Goal: Task Accomplishment & Management: Manage account settings

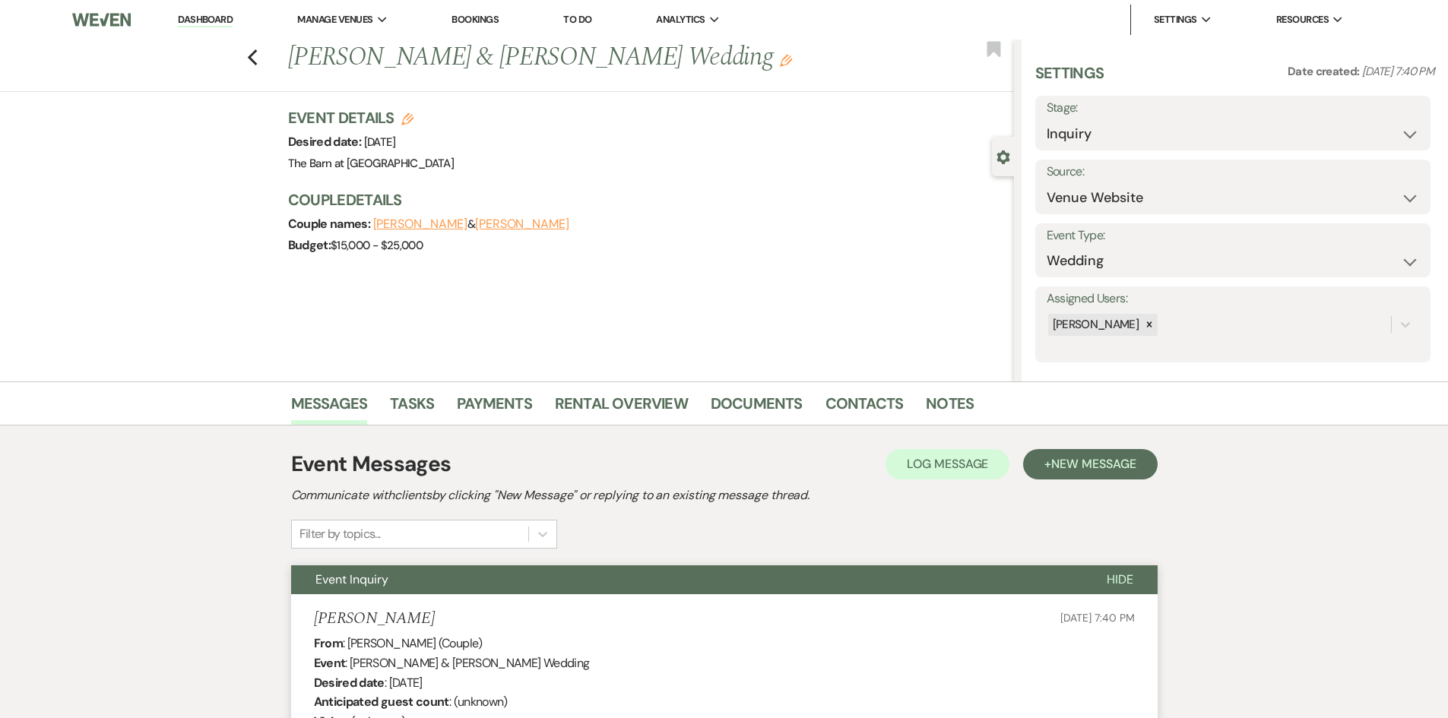
select select "5"
click at [203, 21] on link "Dashboard" at bounding box center [205, 20] width 55 height 14
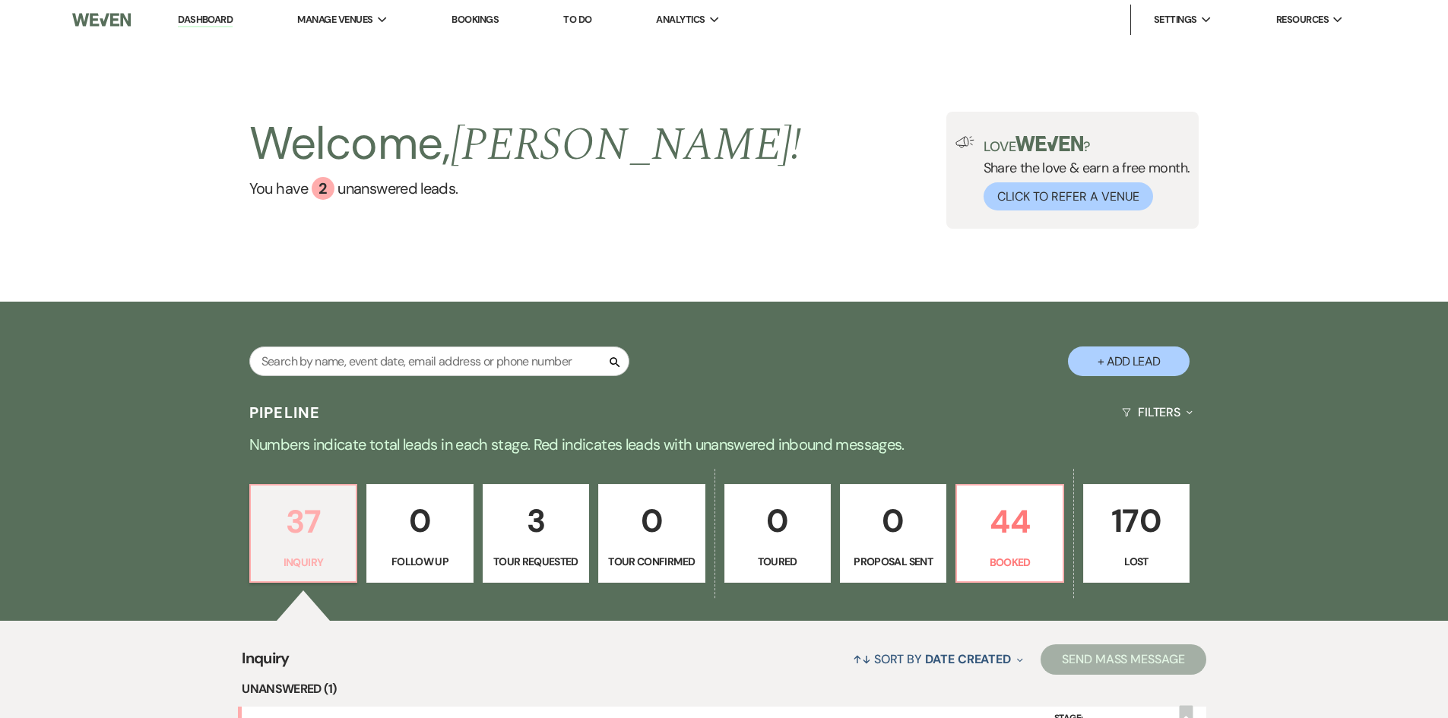
click at [312, 524] on p "37" at bounding box center [303, 521] width 87 height 51
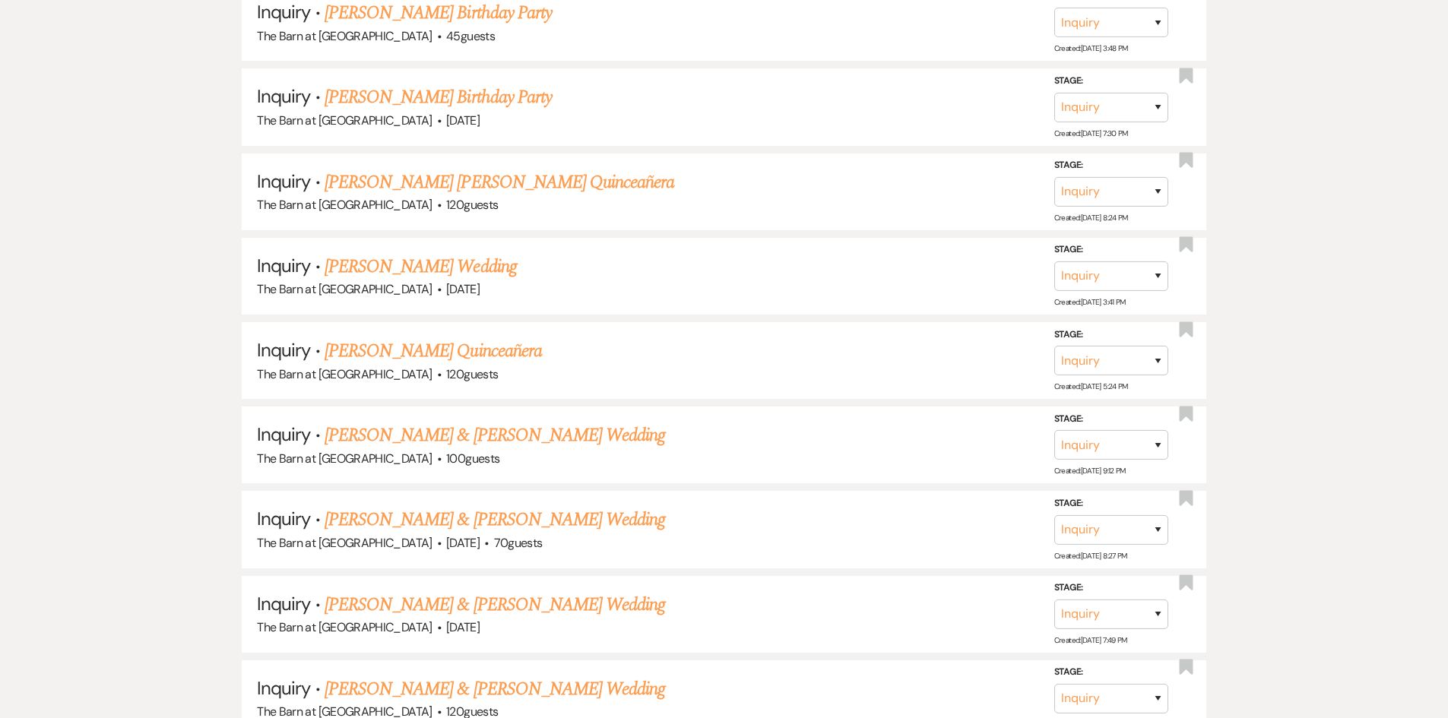
scroll to position [2356, 0]
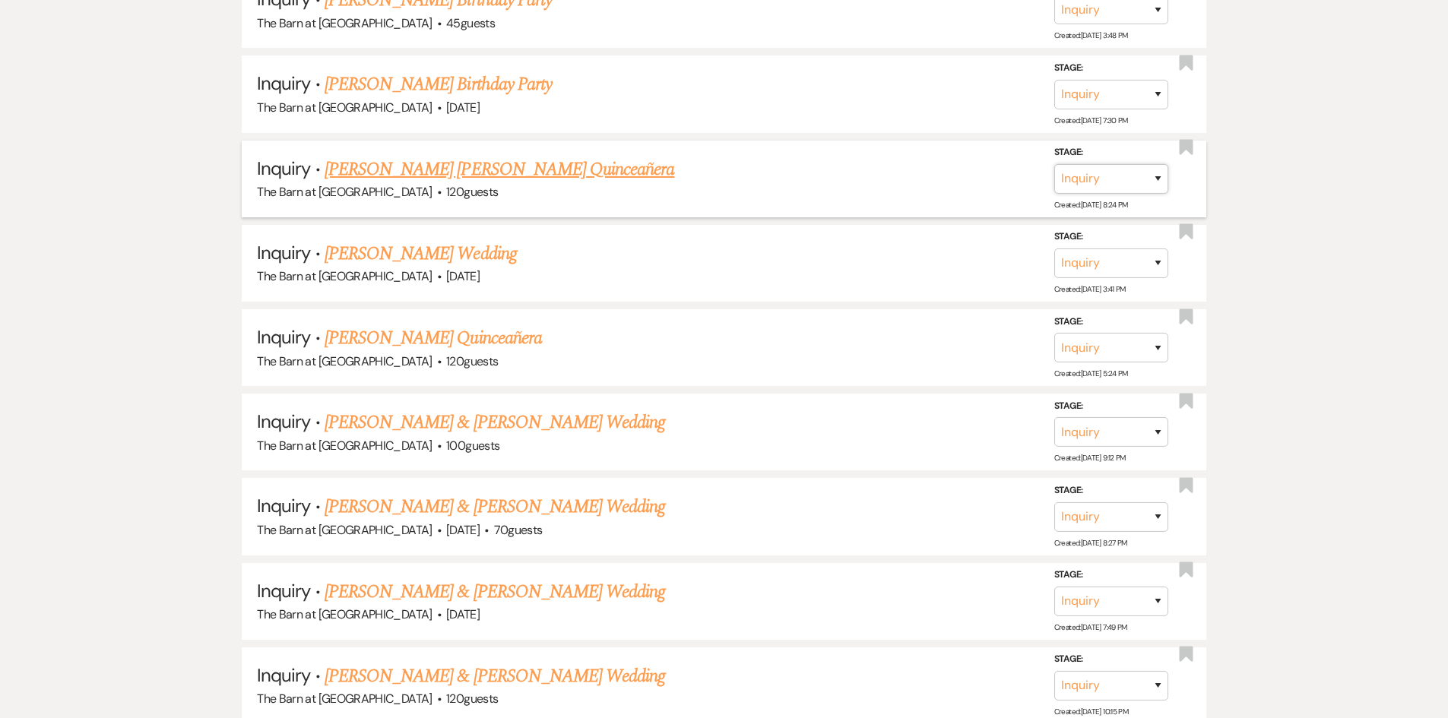
click at [1156, 182] on select "Inquiry Follow Up Tour Requested Tour Confirmed Toured Proposal Sent Booked Lost" at bounding box center [1111, 179] width 114 height 30
select select "8"
click at [1054, 164] on select "Inquiry Follow Up Tour Requested Tour Confirmed Toured Proposal Sent Booked Lost" at bounding box center [1111, 179] width 114 height 30
click at [891, 176] on select "Booked Elsewhere Budget Date Unavailable No Response Not a Good Match Capacity …" at bounding box center [897, 179] width 131 height 30
select select "5"
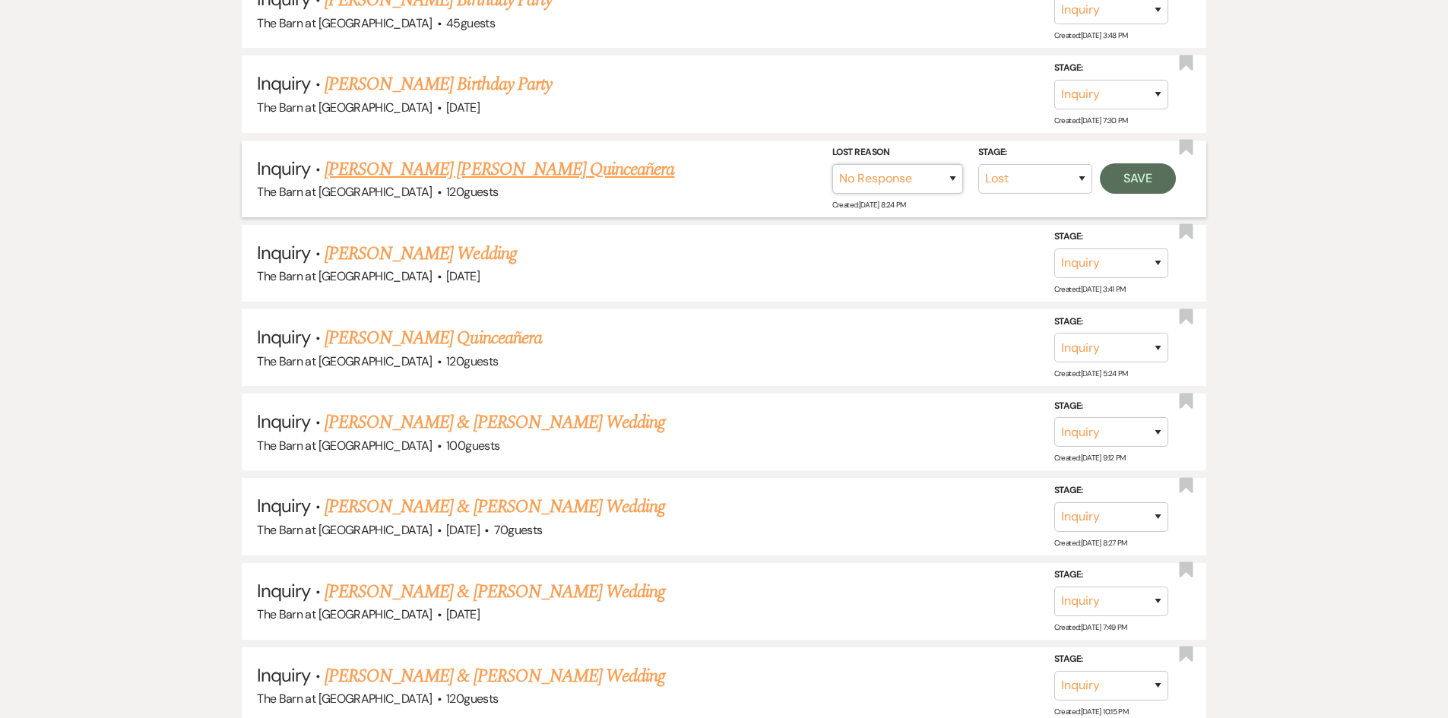
click at [832, 164] on select "Booked Elsewhere Budget Date Unavailable No Response Not a Good Match Capacity …" at bounding box center [897, 179] width 131 height 30
click at [1131, 167] on button "Save" at bounding box center [1138, 178] width 76 height 30
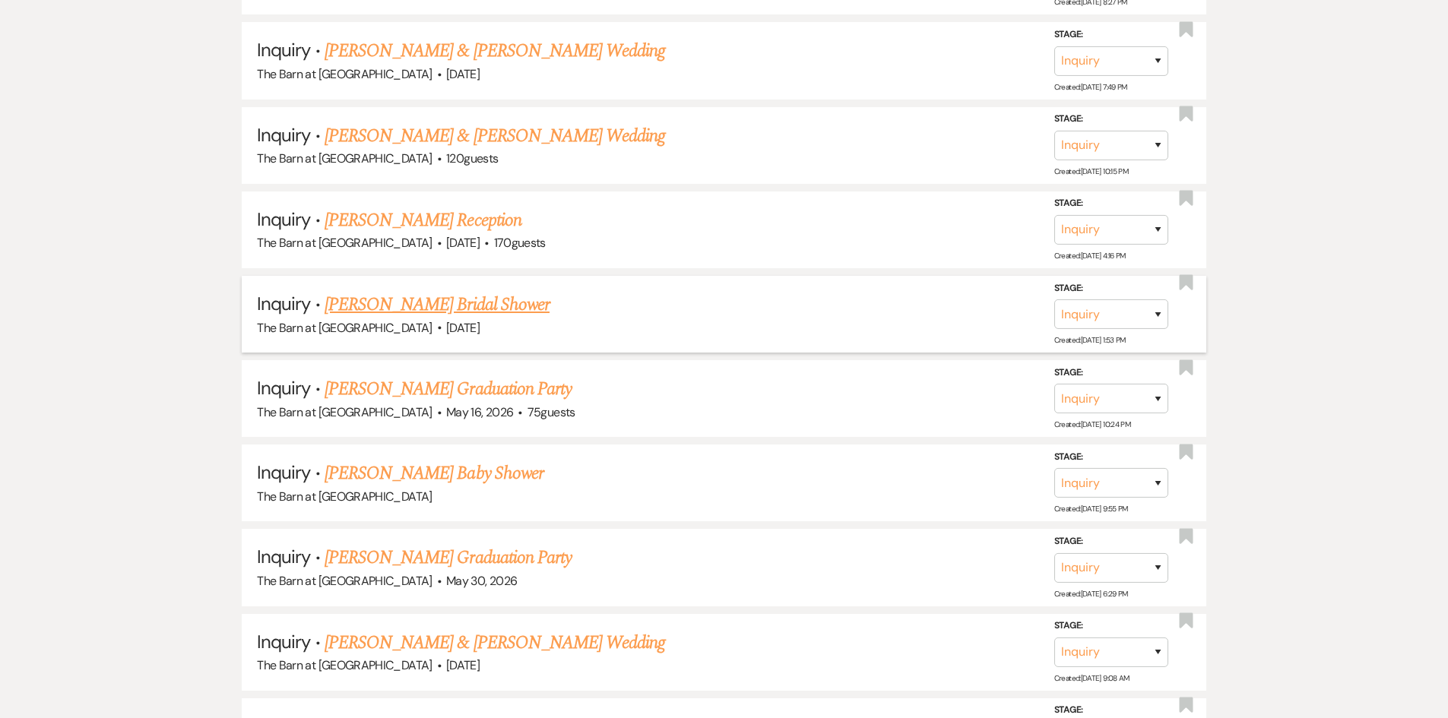
scroll to position [2888, 0]
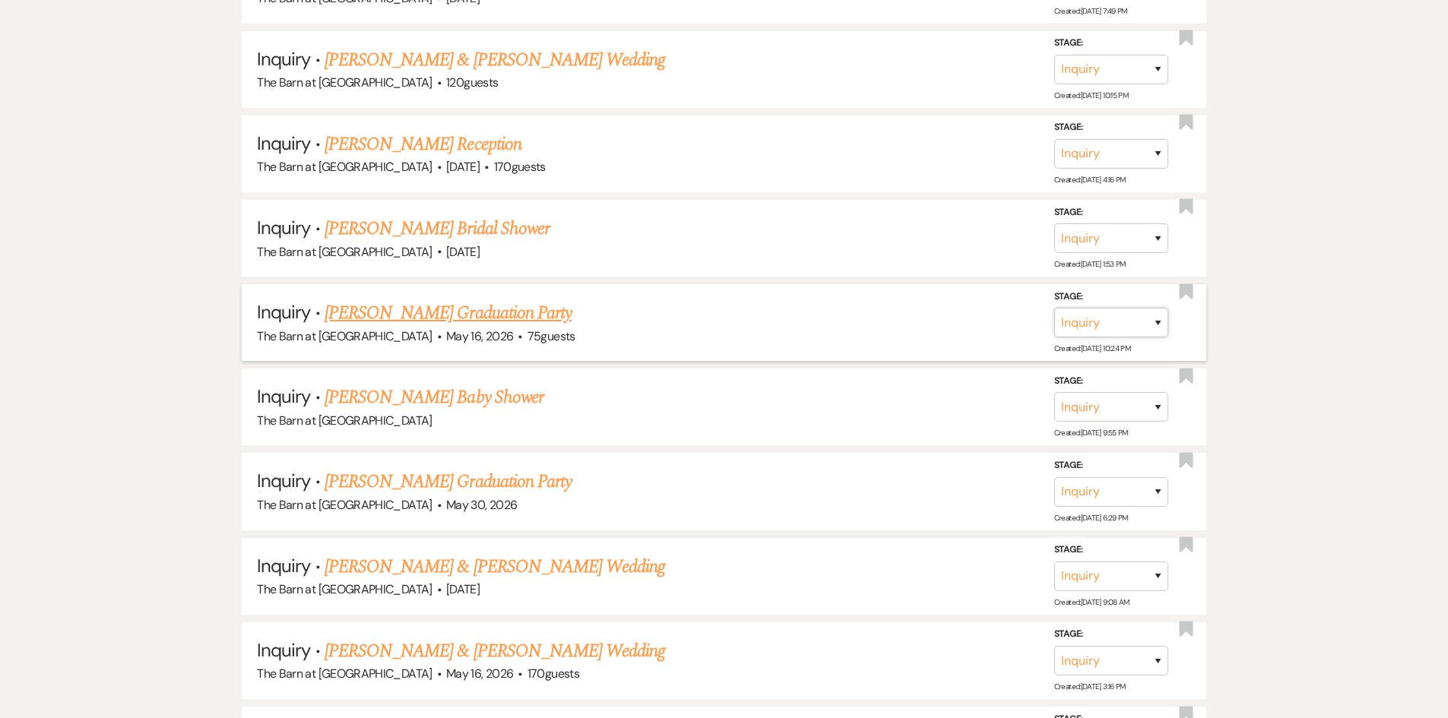
click at [1134, 320] on select "Inquiry Follow Up Tour Requested Tour Confirmed Toured Proposal Sent Booked Lost" at bounding box center [1111, 323] width 114 height 30
select select "8"
click at [1054, 308] on select "Inquiry Follow Up Tour Requested Tour Confirmed Toured Proposal Sent Booked Lost" at bounding box center [1111, 323] width 114 height 30
click at [899, 315] on select "Booked Elsewhere Budget Date Unavailable No Response Not a Good Match Capacity …" at bounding box center [897, 323] width 131 height 30
select select "5"
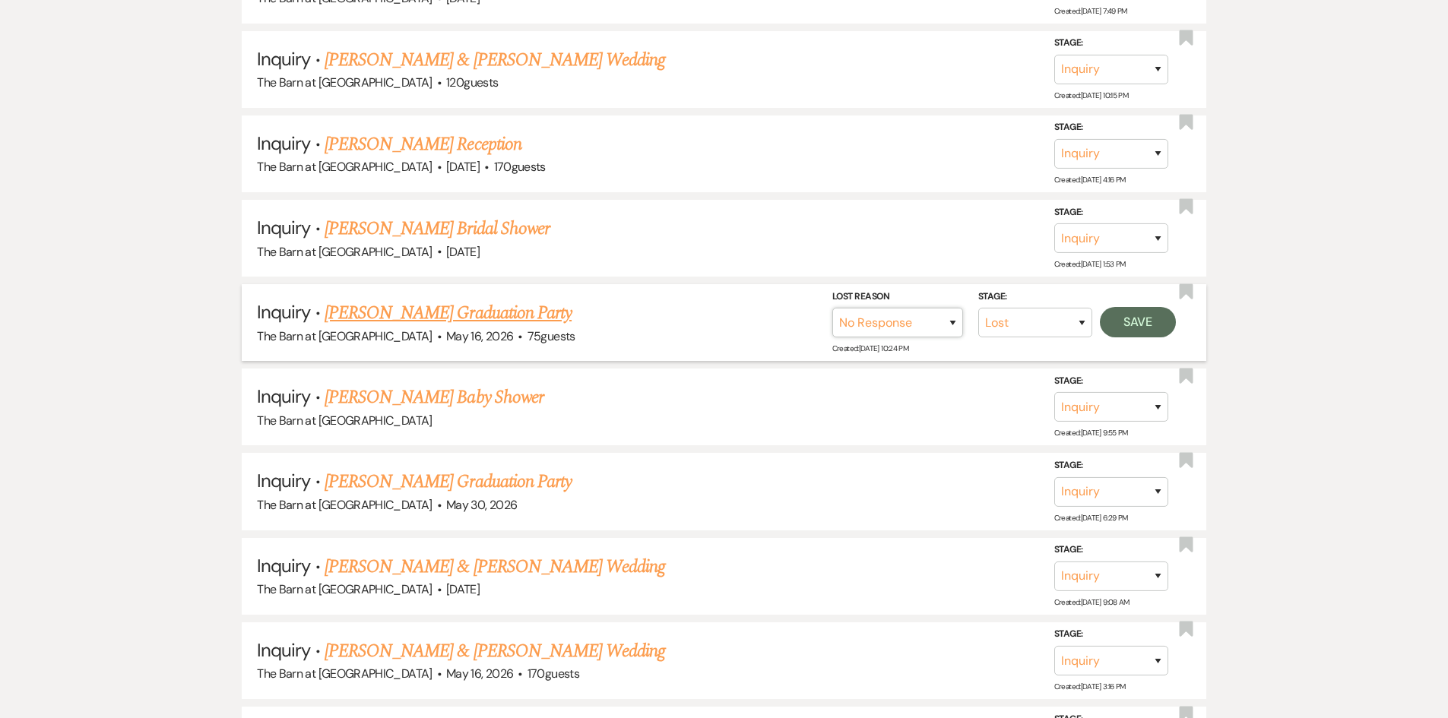
click at [832, 308] on select "Booked Elsewhere Budget Date Unavailable No Response Not a Good Match Capacity …" at bounding box center [897, 323] width 131 height 30
click at [1122, 313] on button "Save" at bounding box center [1138, 322] width 76 height 30
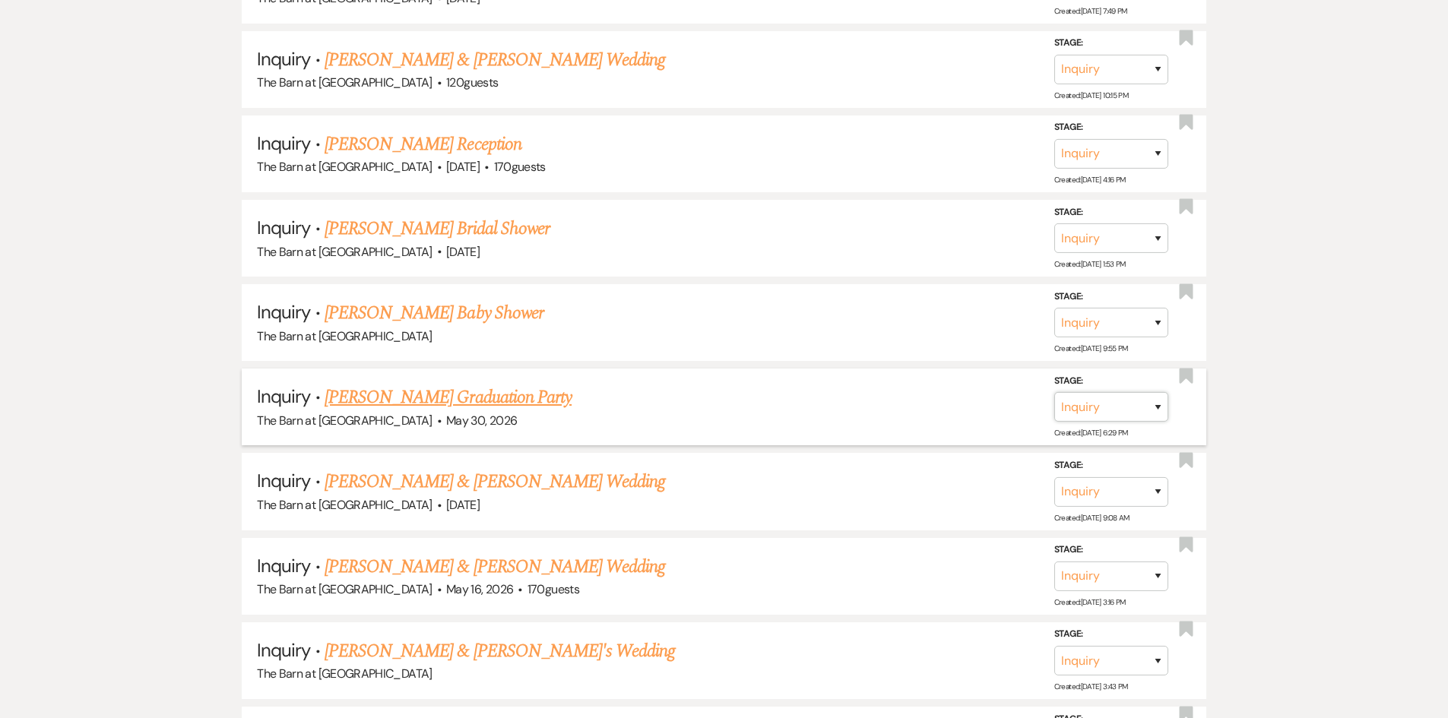
click at [1123, 398] on select "Inquiry Follow Up Tour Requested Tour Confirmed Toured Proposal Sent Booked Lost" at bounding box center [1111, 407] width 114 height 30
select select "8"
click at [1054, 392] on select "Inquiry Follow Up Tour Requested Tour Confirmed Toured Proposal Sent Booked Lost" at bounding box center [1111, 407] width 114 height 30
click at [926, 402] on select "Booked Elsewhere Budget Date Unavailable No Response Not a Good Match Capacity …" at bounding box center [897, 407] width 131 height 30
select select "5"
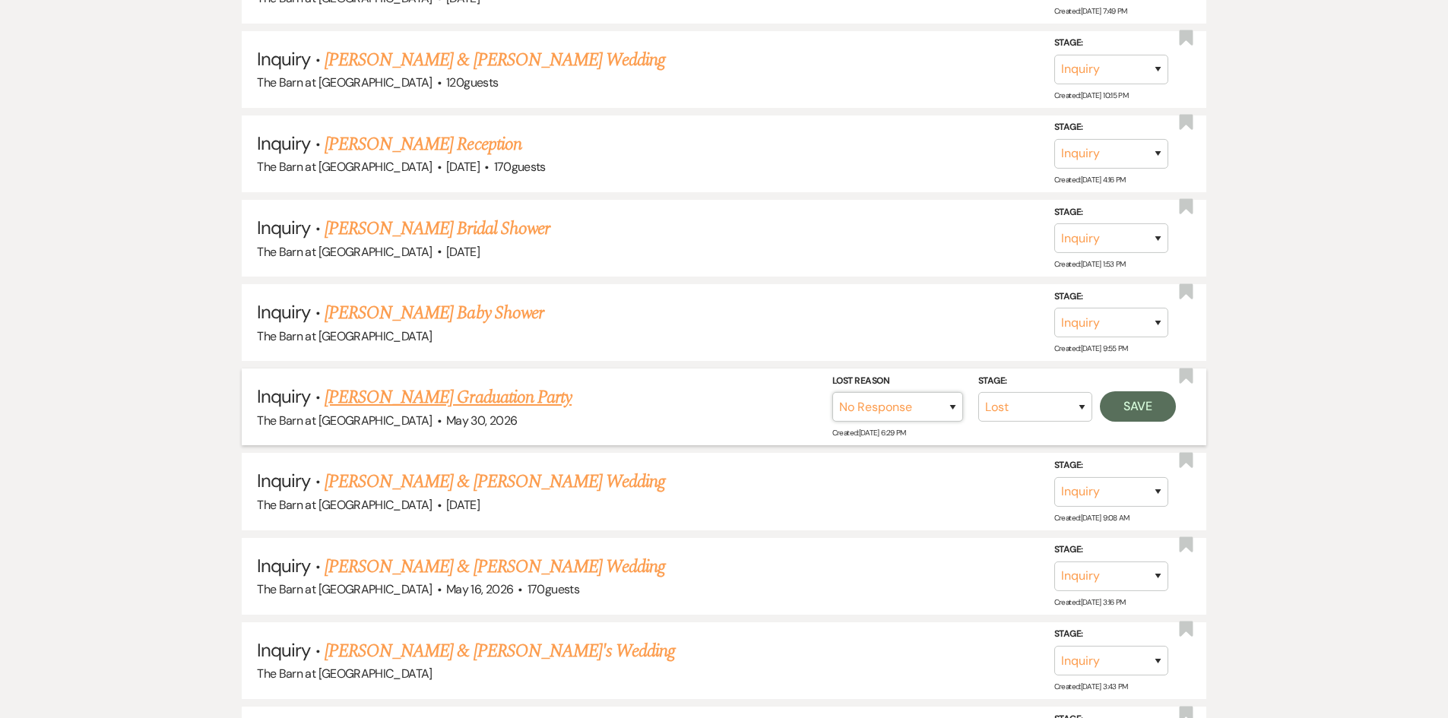
click at [832, 392] on select "Booked Elsewhere Budget Date Unavailable No Response Not a Good Match Capacity …" at bounding box center [897, 407] width 131 height 30
click at [1122, 412] on button "Save" at bounding box center [1138, 406] width 76 height 30
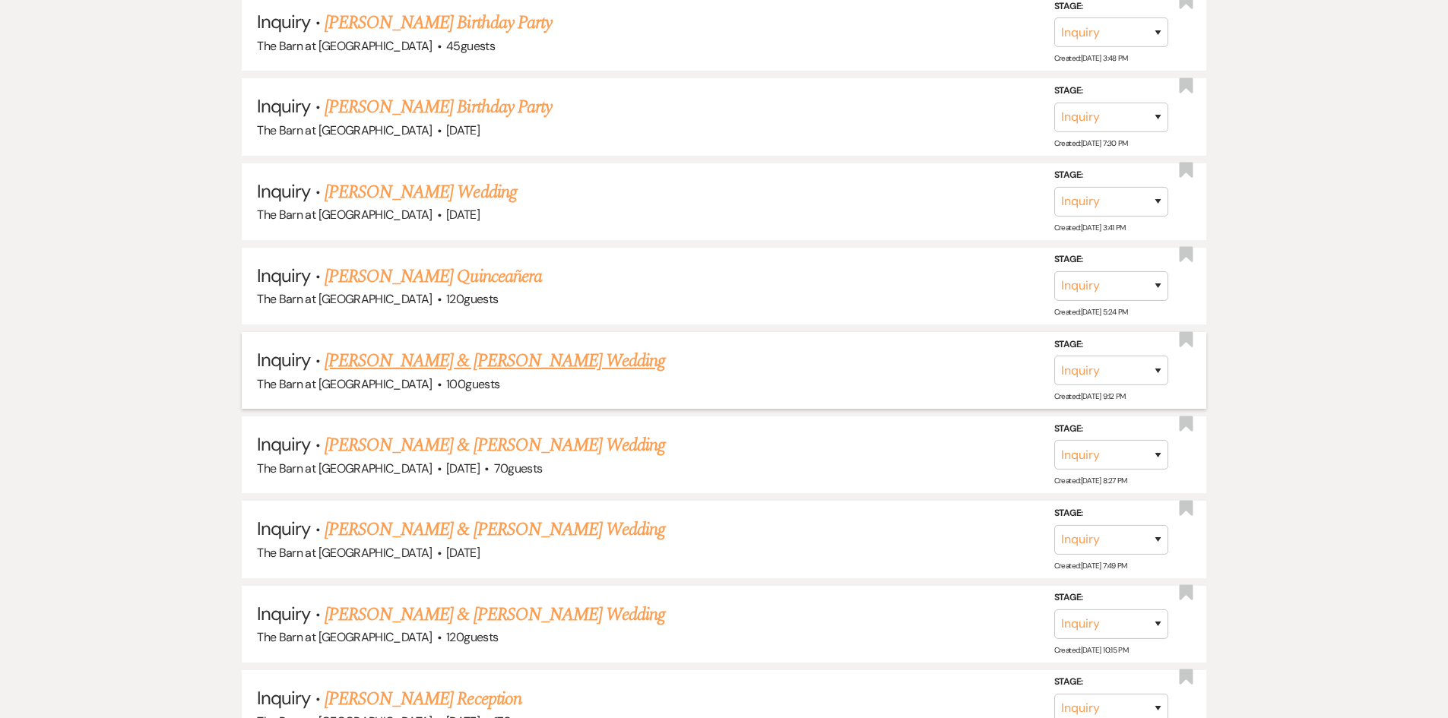
scroll to position [2241, 0]
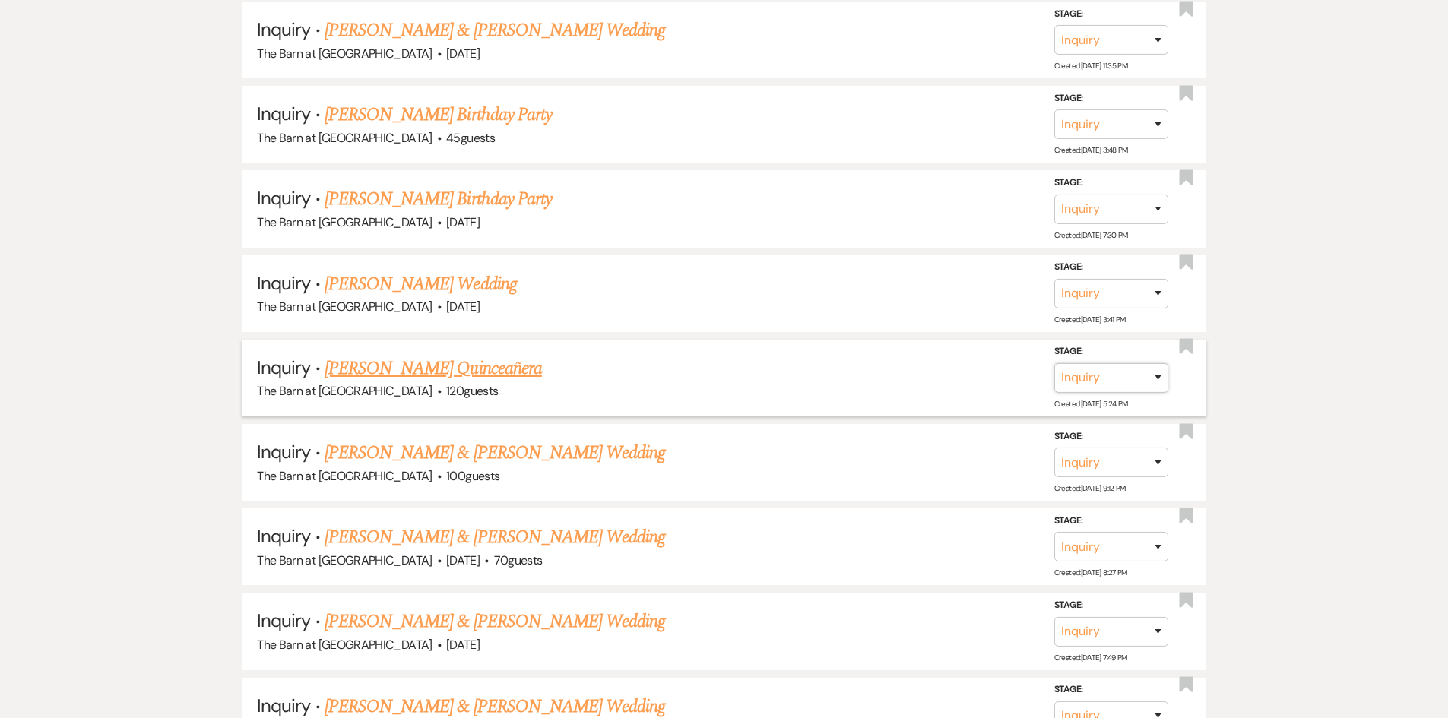
click at [1111, 375] on select "Inquiry Follow Up Tour Requested Tour Confirmed Toured Proposal Sent Booked Lost" at bounding box center [1111, 378] width 114 height 30
select select "8"
click at [1054, 363] on select "Inquiry Follow Up Tour Requested Tour Confirmed Toured Proposal Sent Booked Lost" at bounding box center [1111, 378] width 114 height 30
click at [898, 370] on select "Booked Elsewhere Budget Date Unavailable No Response Not a Good Match Capacity …" at bounding box center [897, 378] width 131 height 30
select select "5"
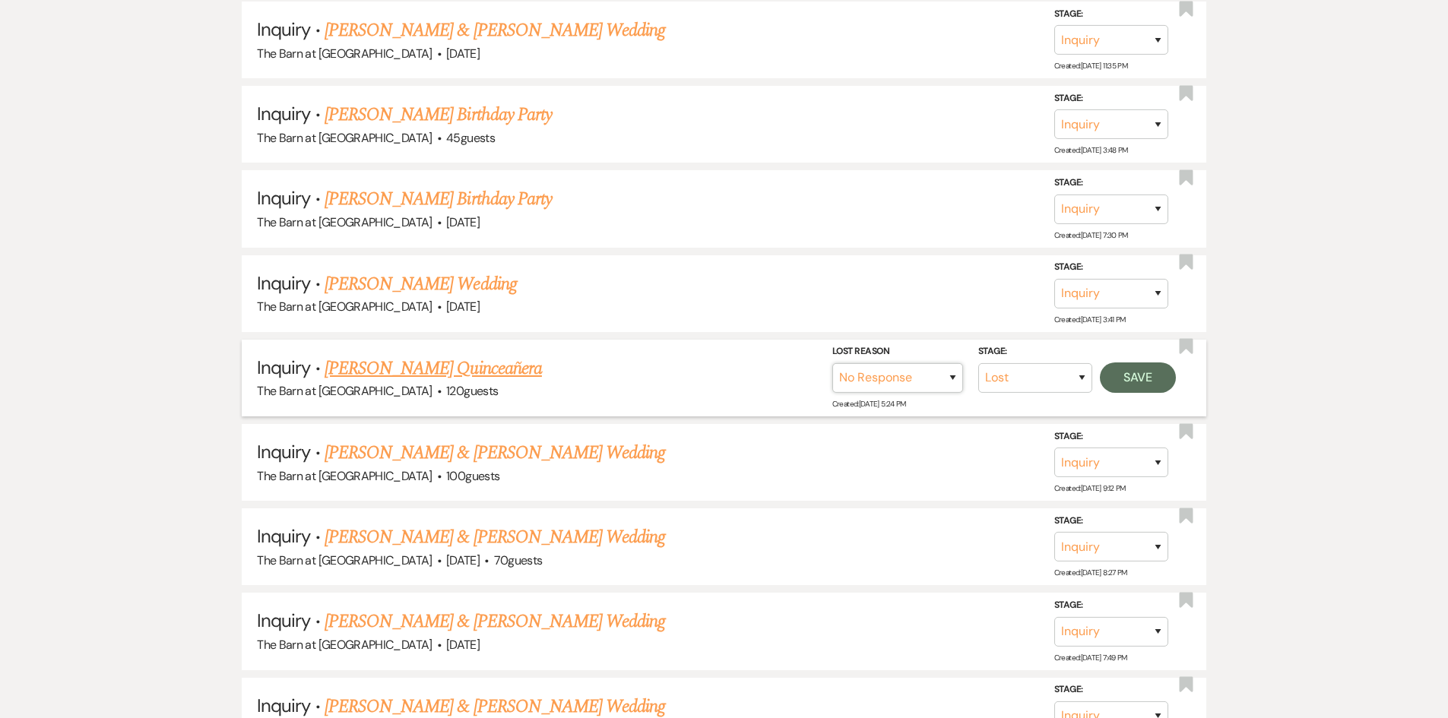
click at [832, 363] on select "Booked Elsewhere Budget Date Unavailable No Response Not a Good Match Capacity …" at bounding box center [897, 378] width 131 height 30
click at [1103, 373] on button "Save" at bounding box center [1138, 377] width 76 height 30
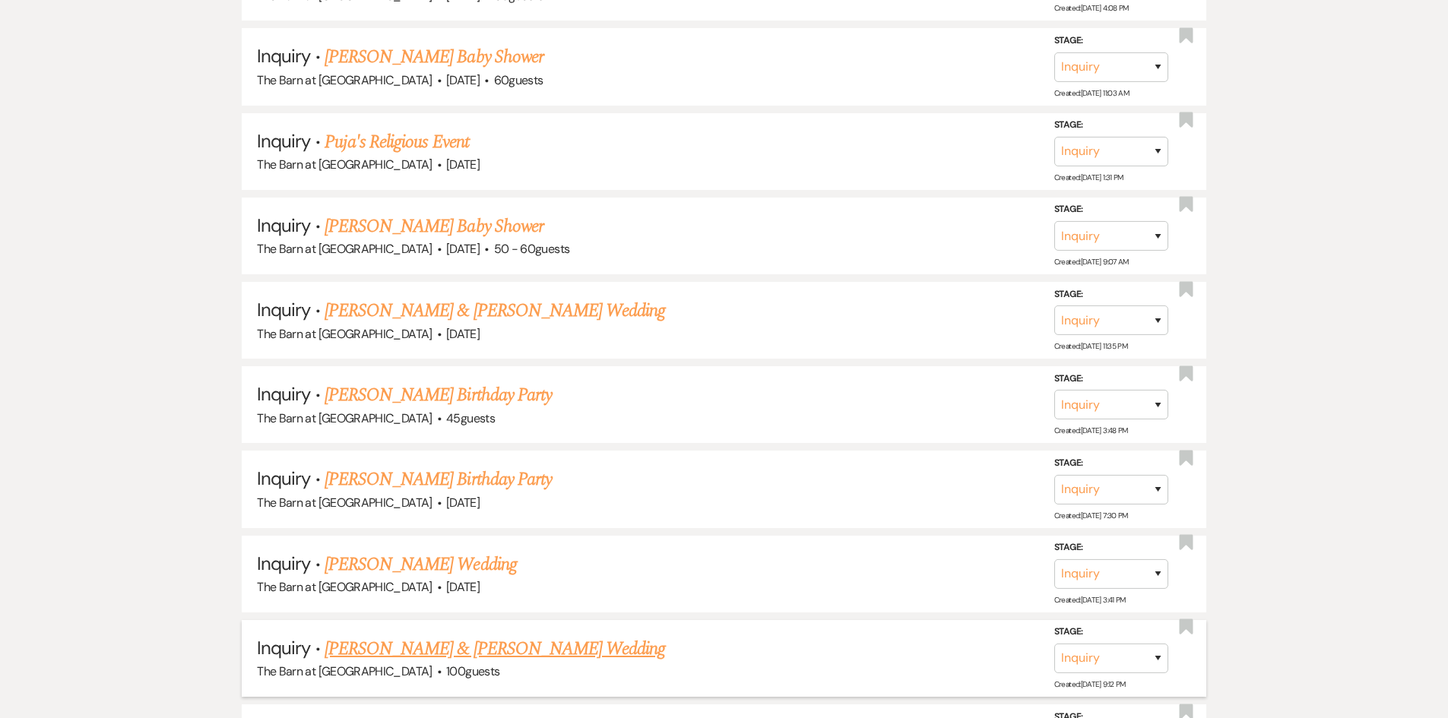
scroll to position [1937, 0]
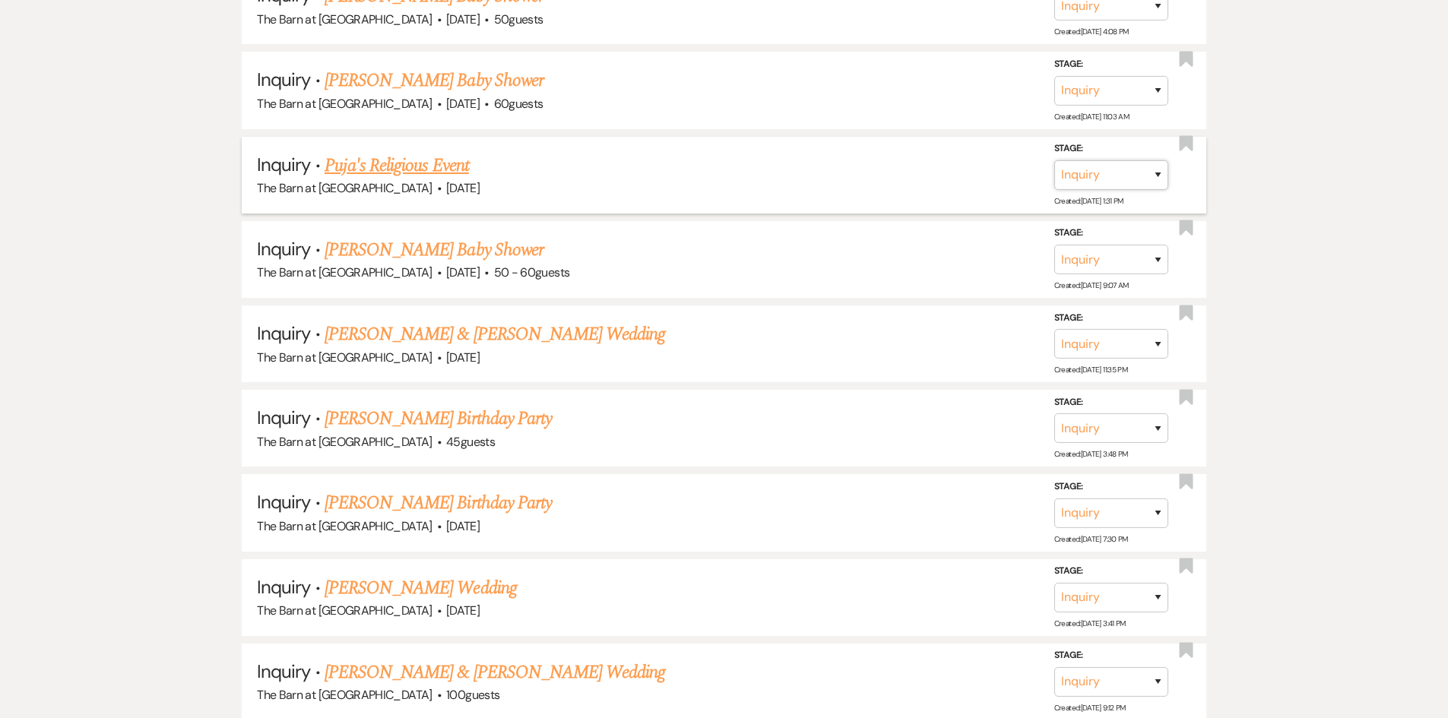
click at [1113, 176] on select "Inquiry Follow Up Tour Requested Tour Confirmed Toured Proposal Sent Booked Lost" at bounding box center [1111, 175] width 114 height 30
click at [414, 163] on link "Puja's Religious Event" at bounding box center [396, 165] width 144 height 27
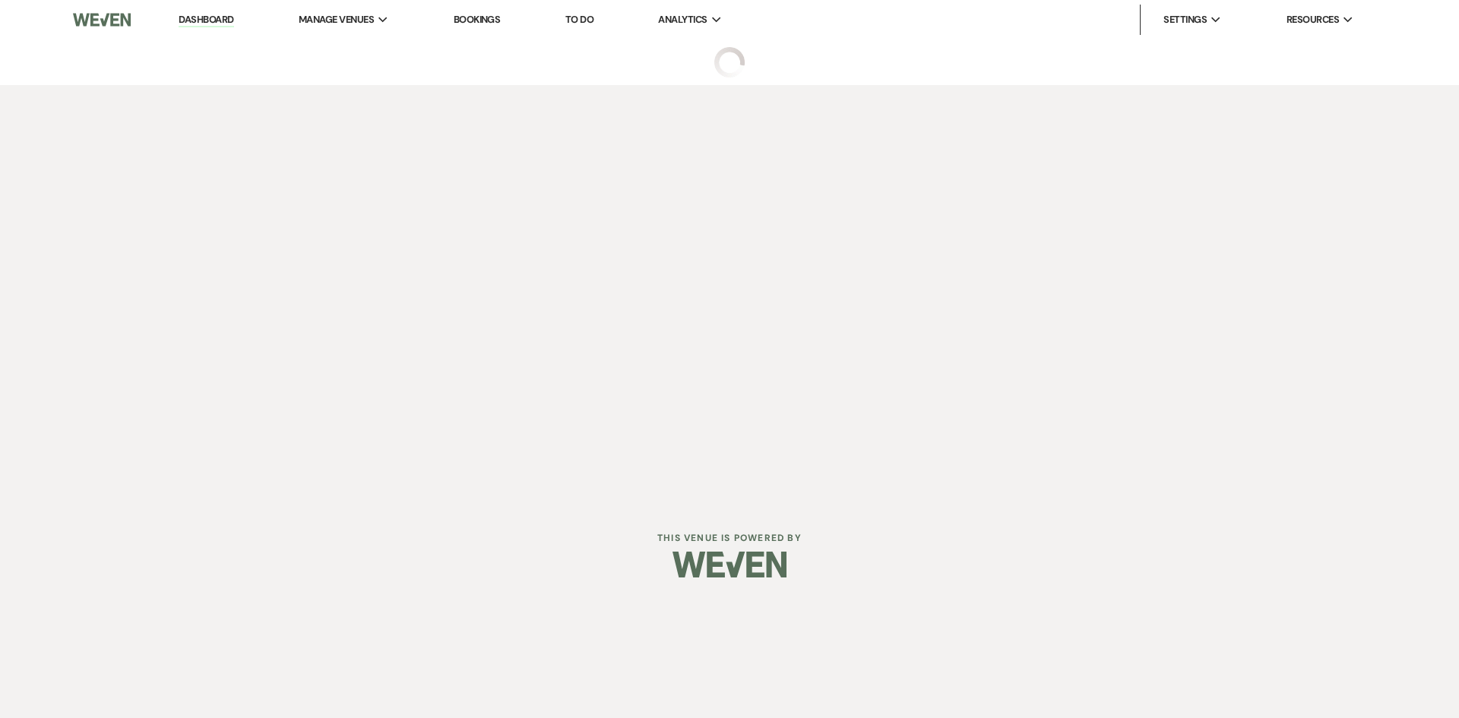
select select "5"
select select "12"
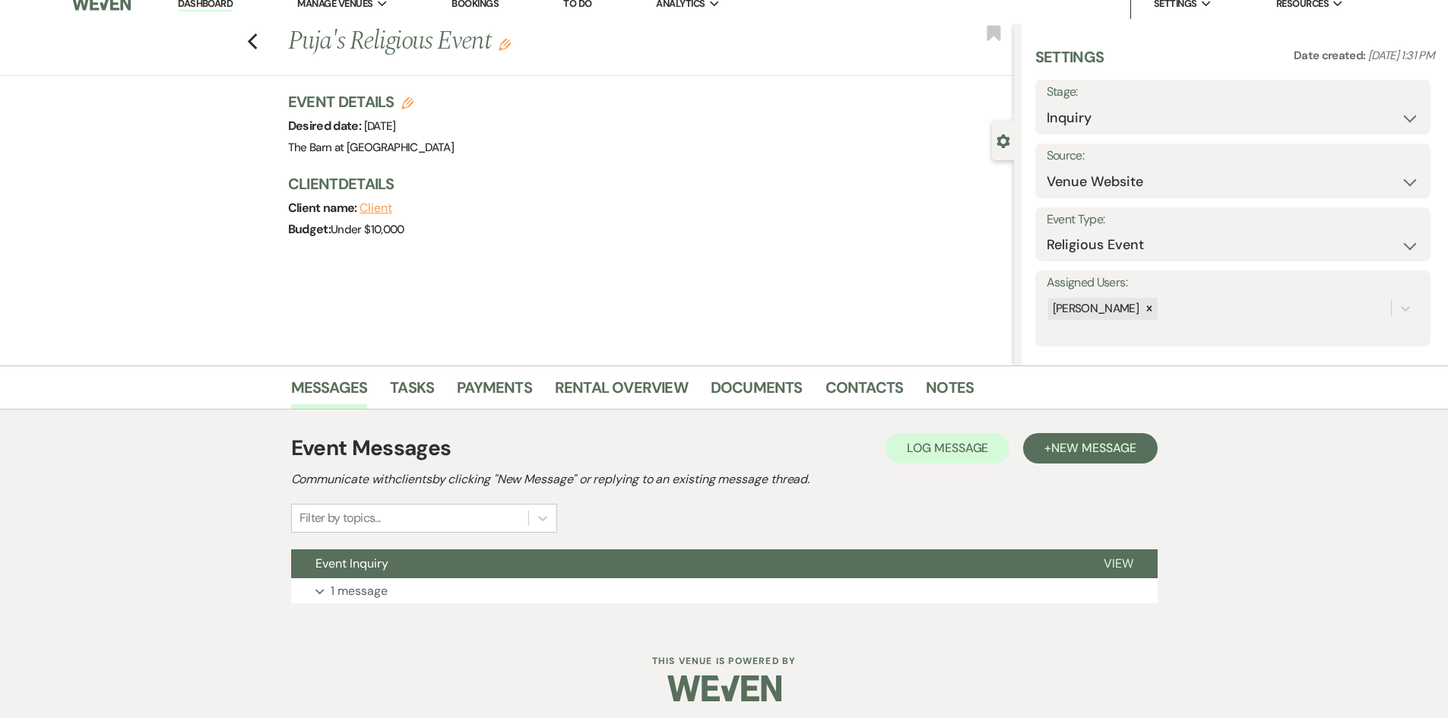
scroll to position [22, 0]
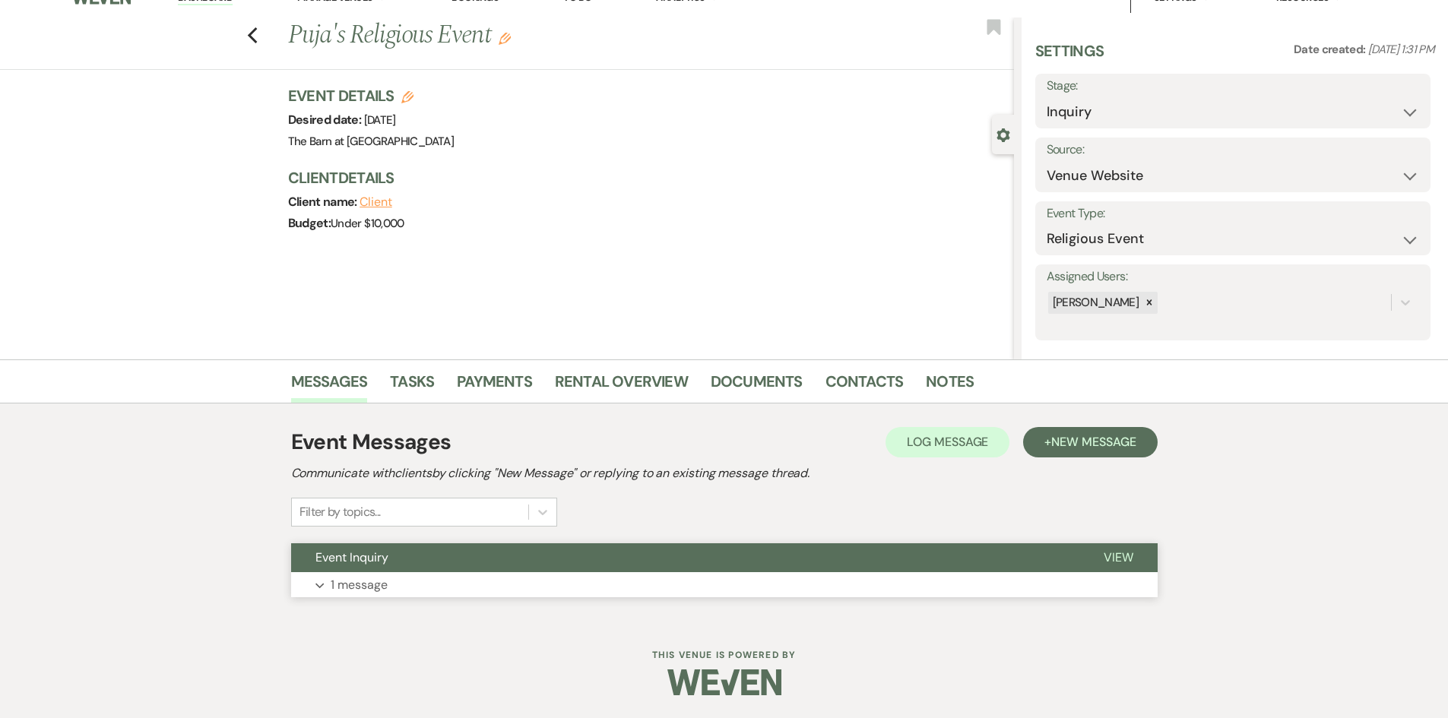
click at [333, 592] on p "1 message" at bounding box center [359, 585] width 57 height 20
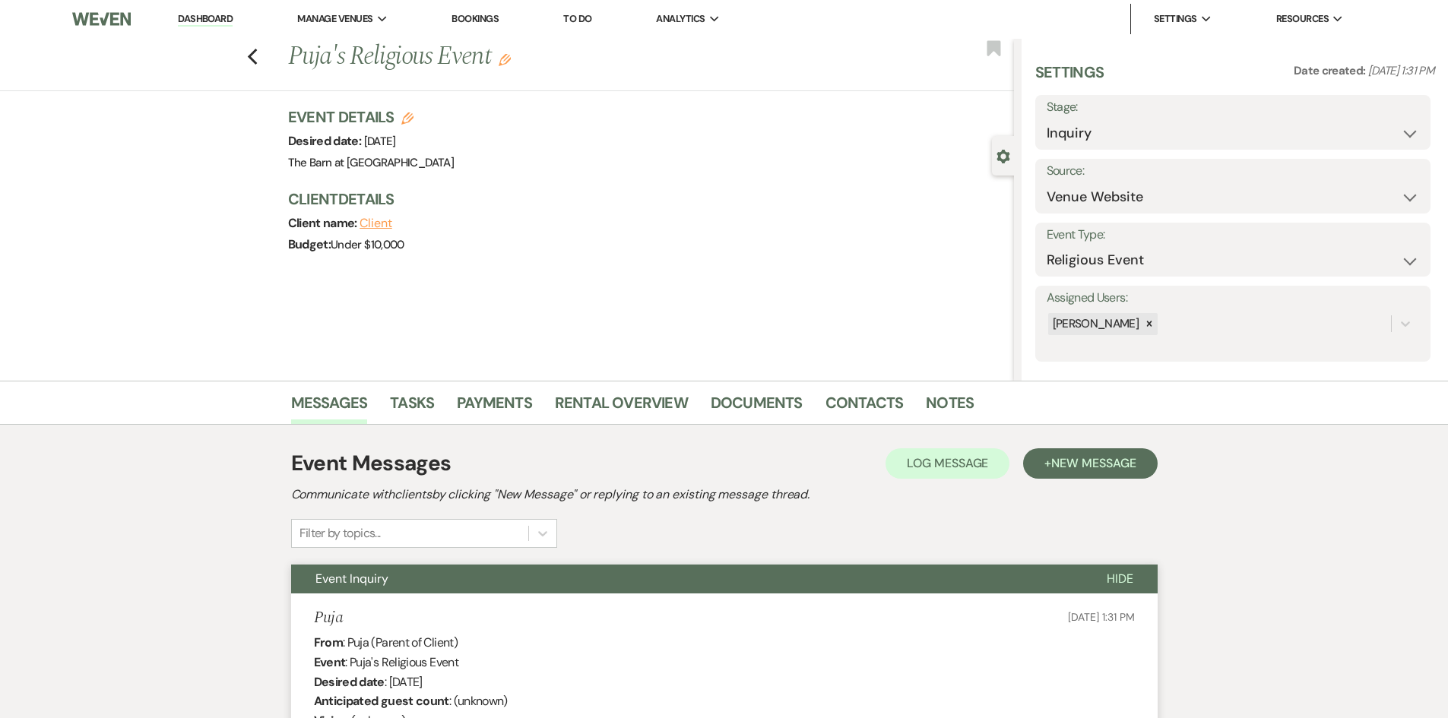
scroll to position [0, 0]
click at [1101, 116] on label "Stage:" at bounding box center [1232, 108] width 372 height 22
click at [1100, 132] on select "Inquiry Follow Up Tour Requested Tour Confirmed Toured Proposal Sent Booked Lost" at bounding box center [1232, 134] width 372 height 30
select select "8"
click at [1046, 119] on select "Inquiry Follow Up Tour Requested Tour Confirmed Toured Proposal Sent Booked Lost" at bounding box center [1232, 134] width 372 height 30
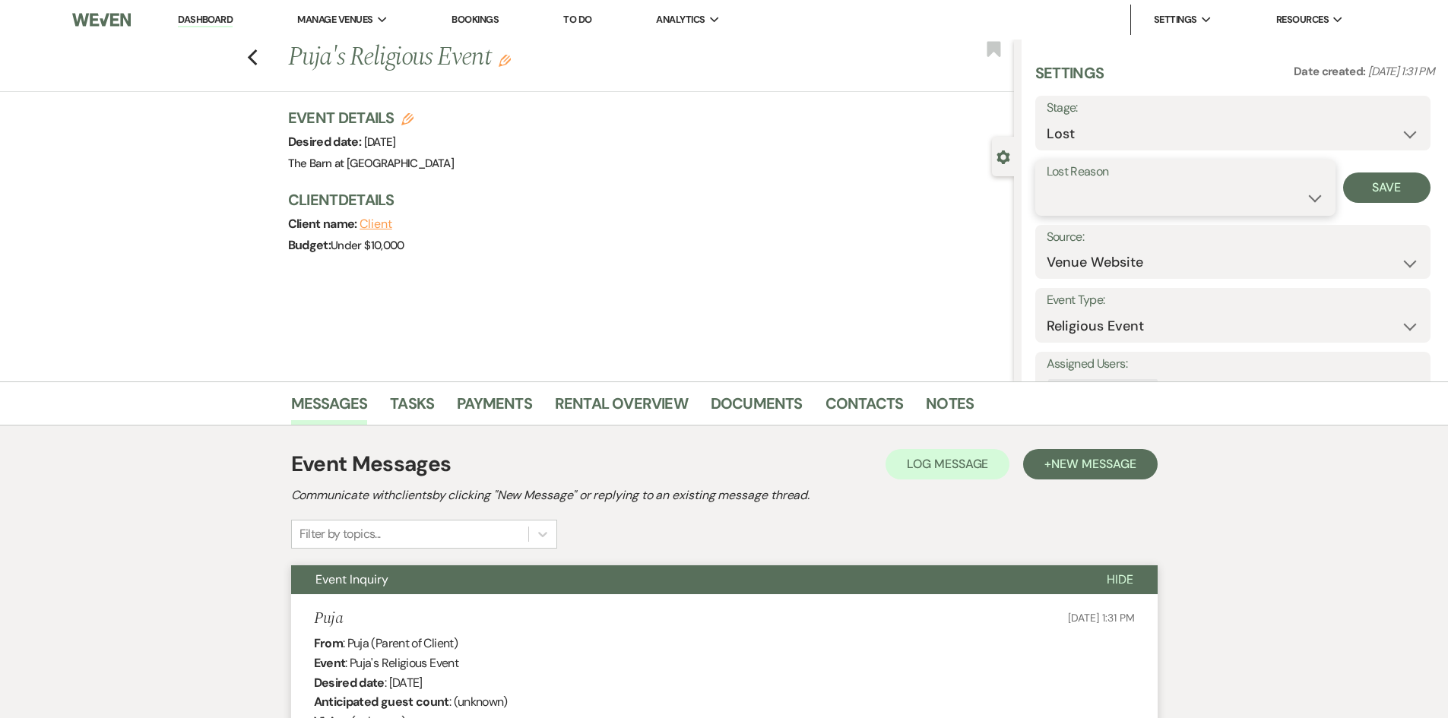
click at [1101, 206] on select "Booked Elsewhere Budget Date Unavailable No Response Not a Good Match Capacity …" at bounding box center [1184, 198] width 277 height 30
select select "5"
click at [1046, 183] on select "Booked Elsewhere Budget Date Unavailable No Response Not a Good Match Capacity …" at bounding box center [1184, 198] width 277 height 30
click at [1347, 190] on button "Save" at bounding box center [1386, 187] width 87 height 30
click at [253, 58] on use "button" at bounding box center [252, 57] width 10 height 17
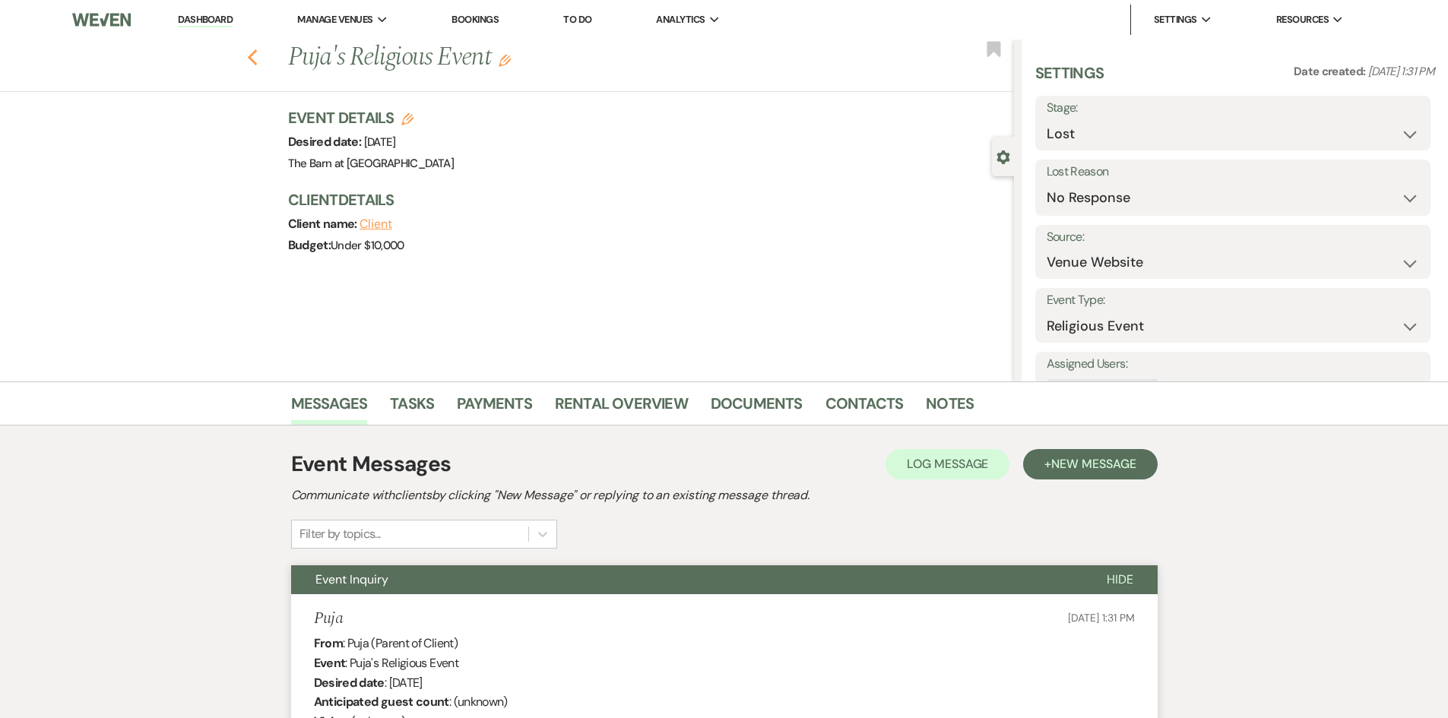
select select "8"
select select "5"
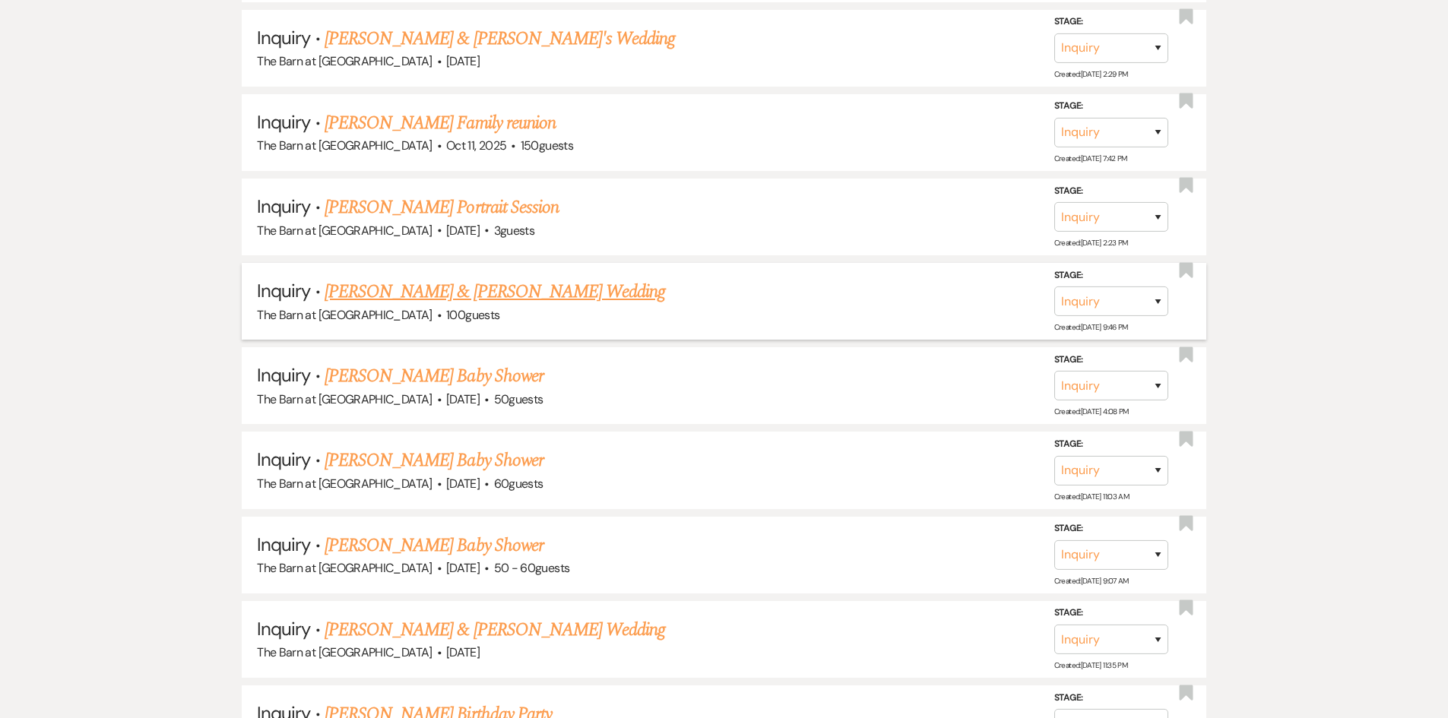
scroll to position [1481, 0]
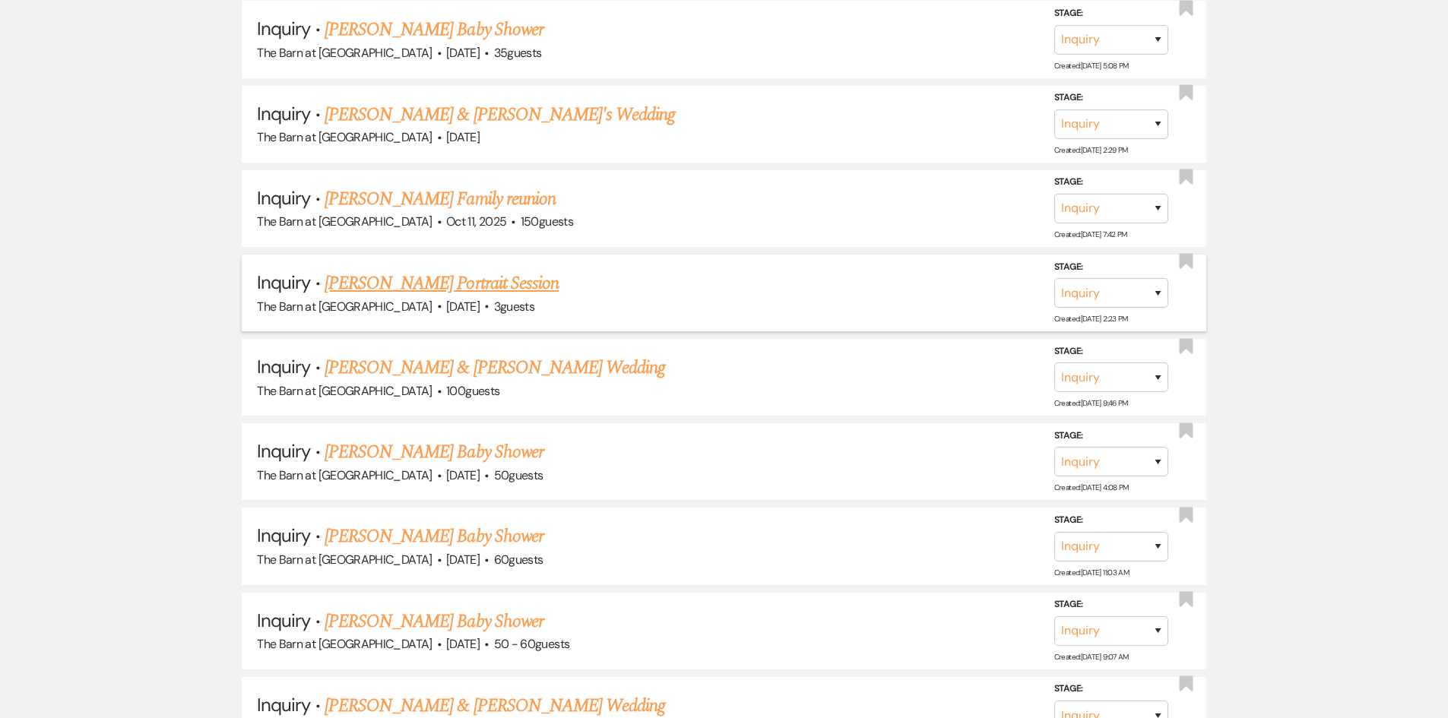
click at [489, 286] on link "[PERSON_NAME] Portrait Session" at bounding box center [441, 283] width 234 height 27
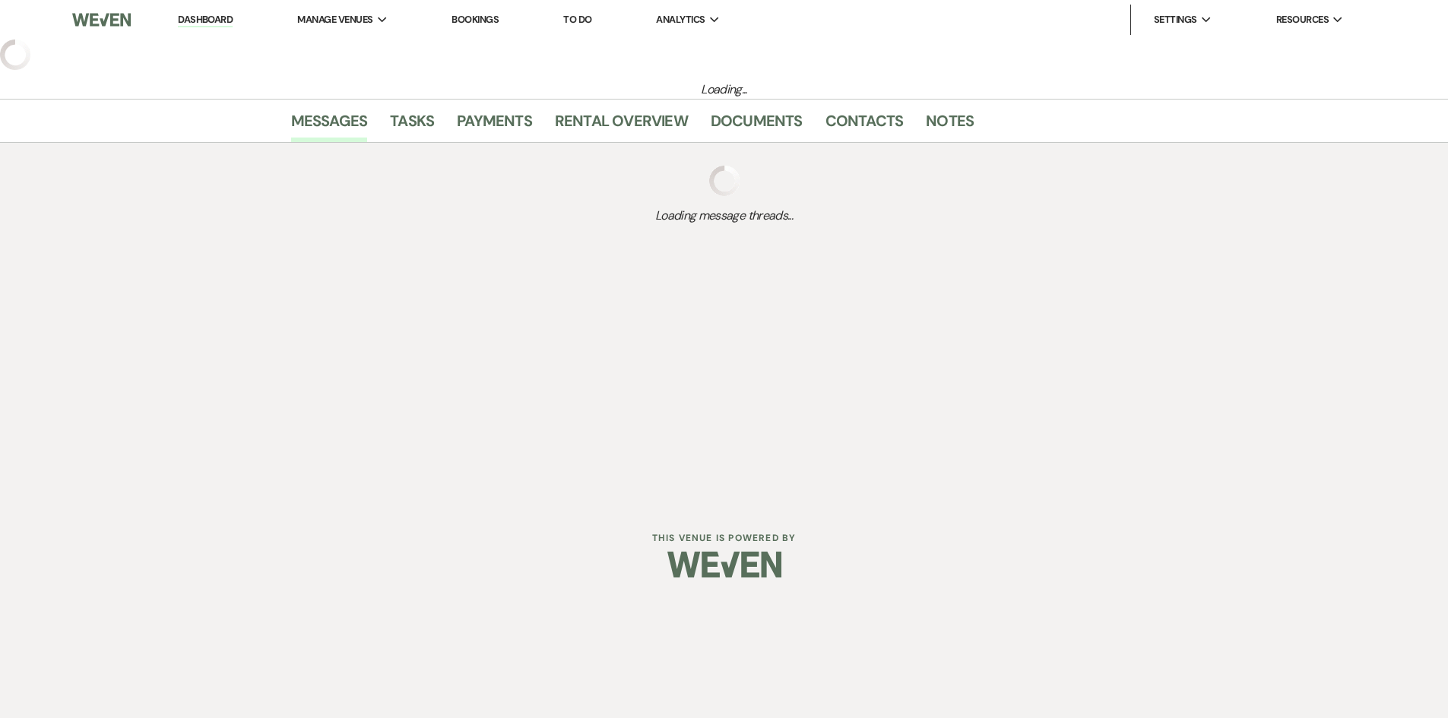
select select "5"
select select "13"
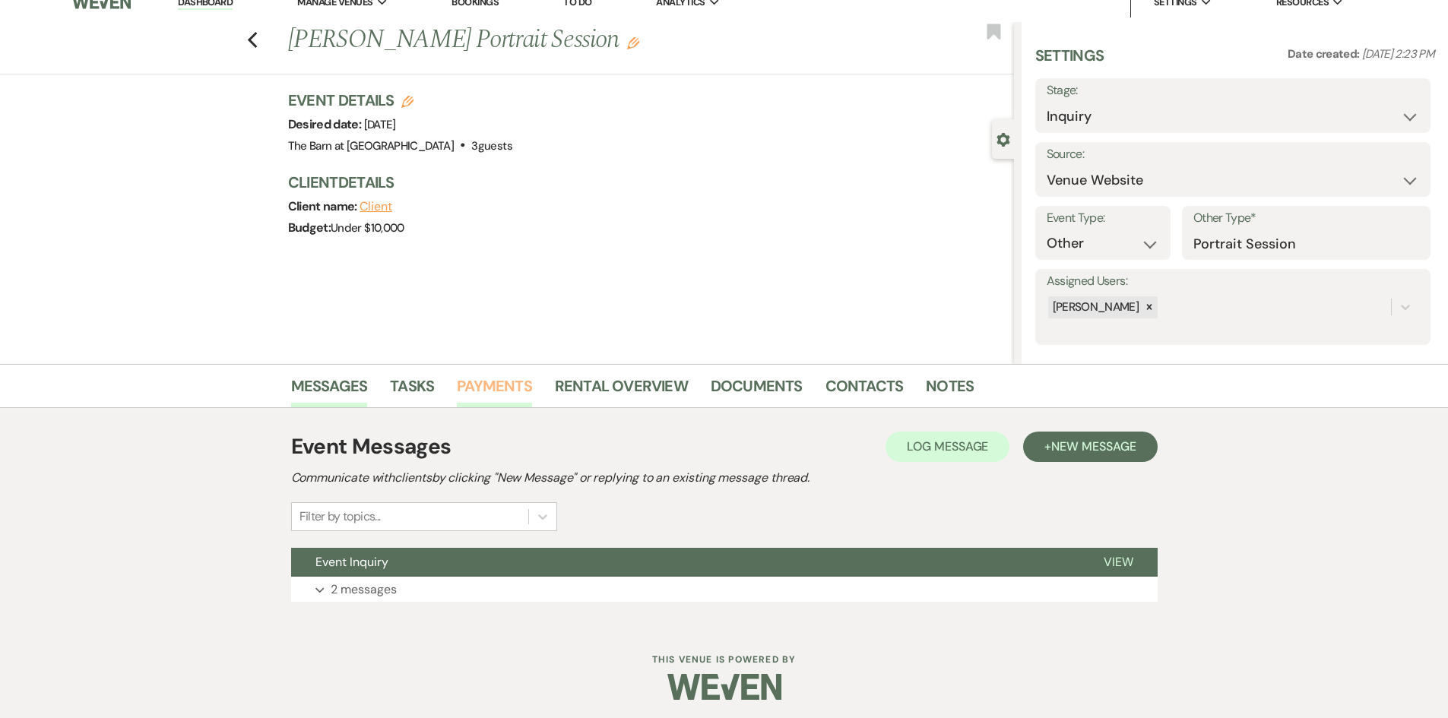
scroll to position [22, 0]
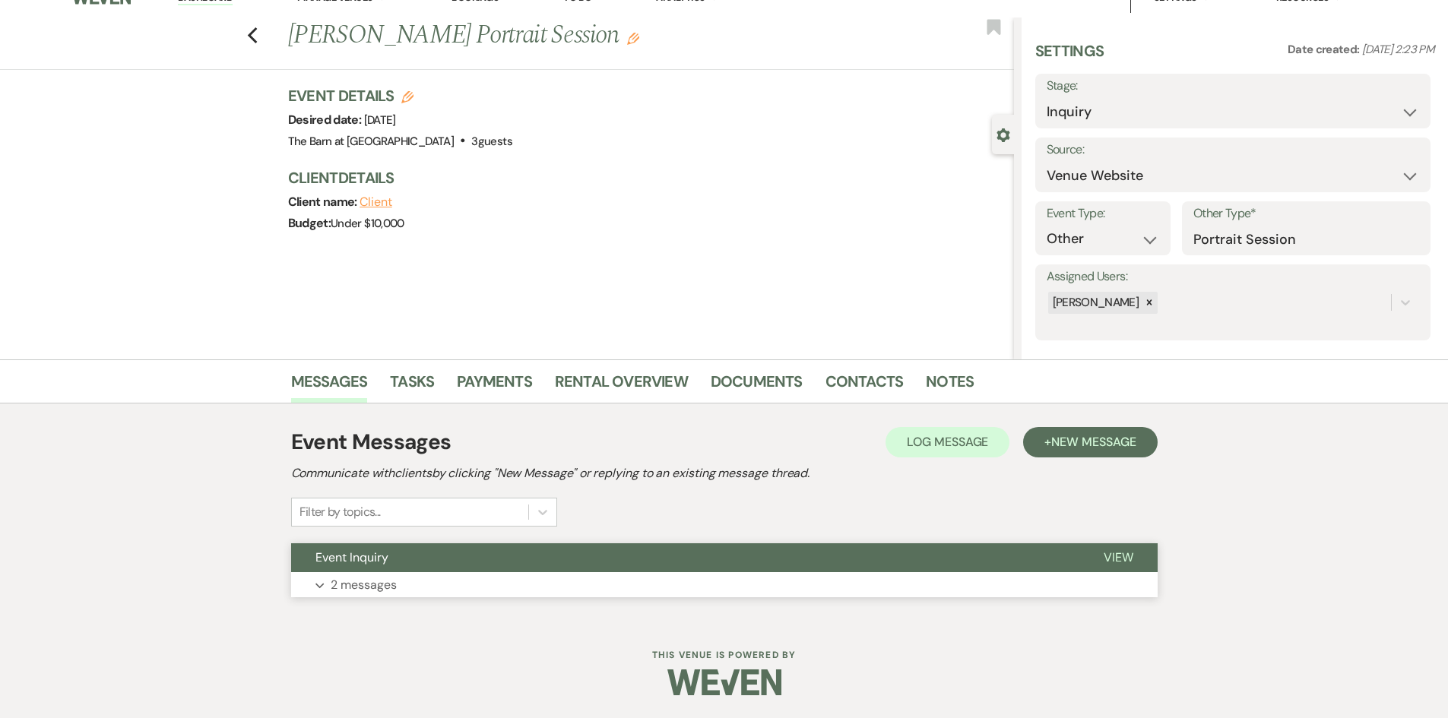
click at [369, 572] on button "Expand 2 messages" at bounding box center [724, 585] width 866 height 26
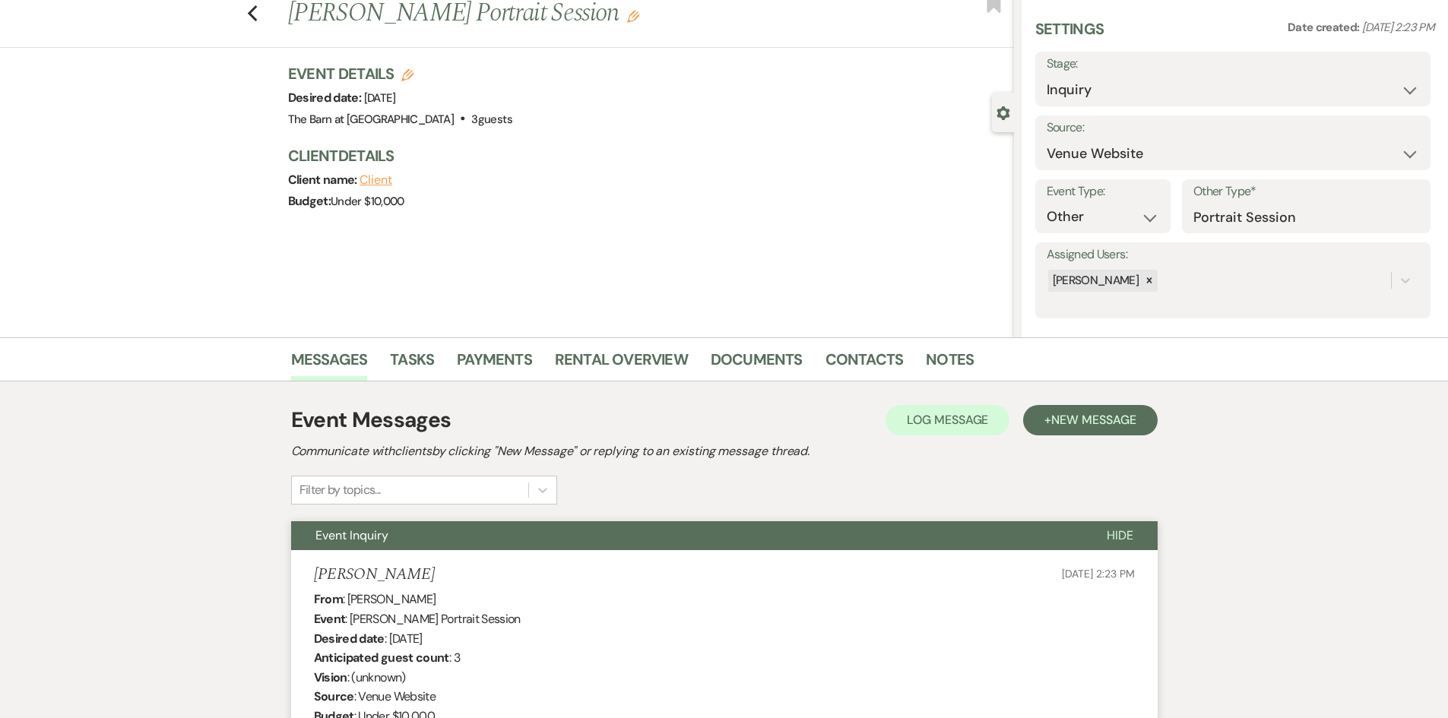
scroll to position [0, 0]
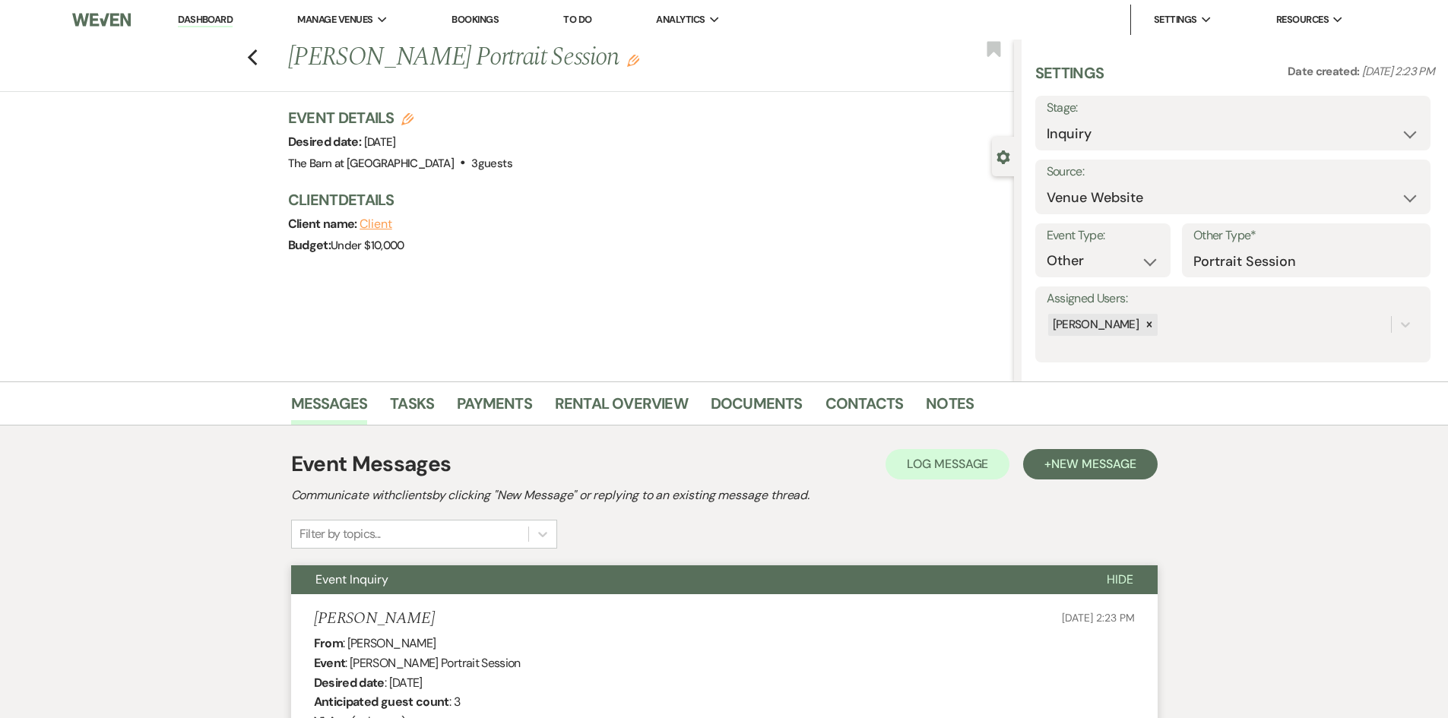
click at [252, 59] on div "Previous [PERSON_NAME] Portrait Session Edit Bookmark" at bounding box center [502, 66] width 1021 height 52
click at [264, 59] on div "Previous [PERSON_NAME] Portrait Session Edit Bookmark" at bounding box center [502, 66] width 1021 height 52
click at [255, 59] on use "button" at bounding box center [252, 57] width 10 height 17
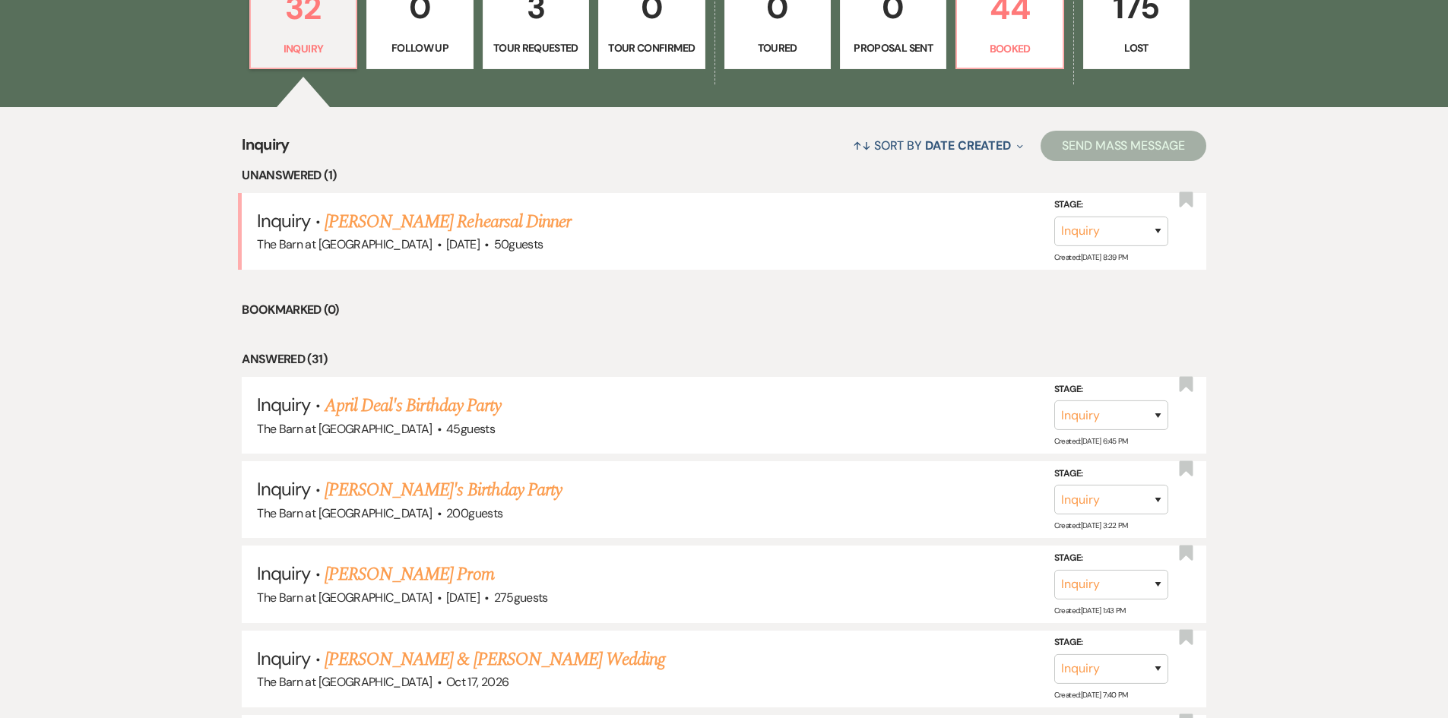
scroll to position [493, 0]
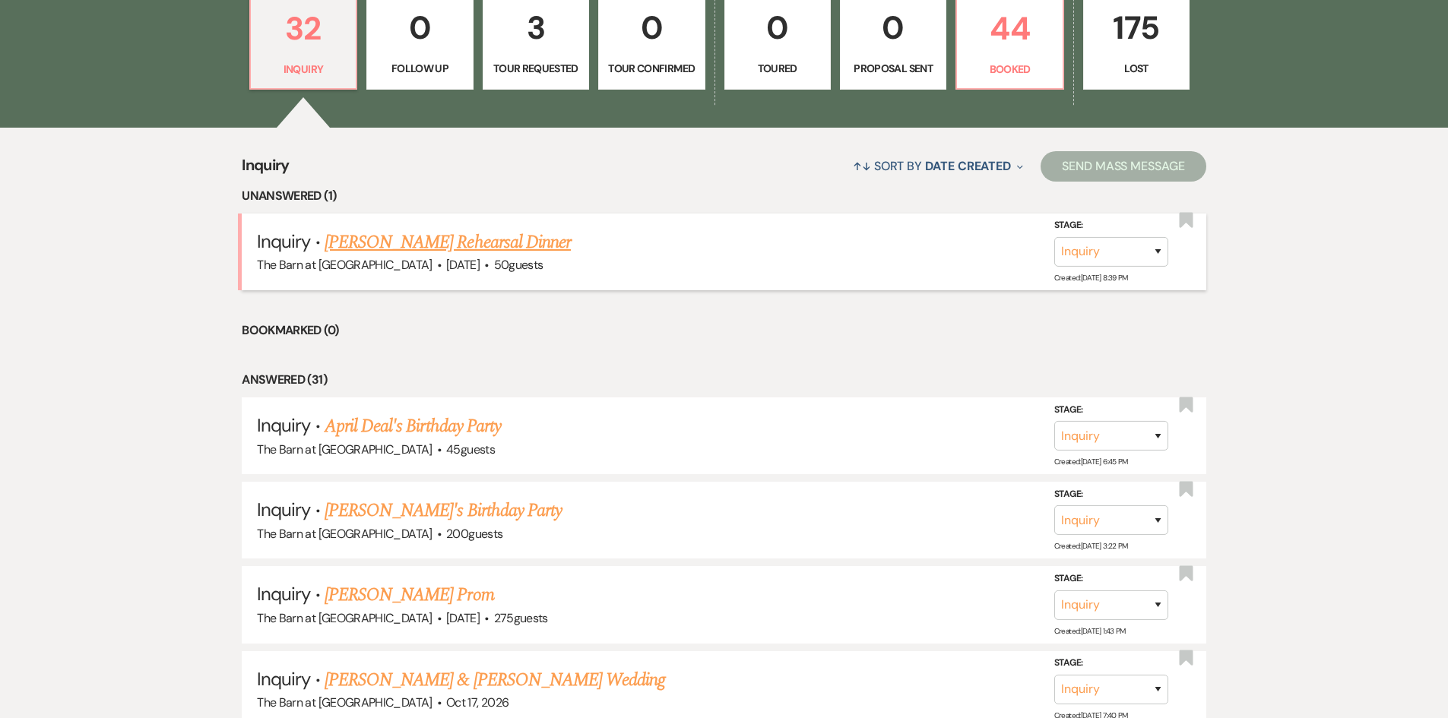
click at [429, 238] on link "[PERSON_NAME] Rehearsal Dinner" at bounding box center [447, 242] width 246 height 27
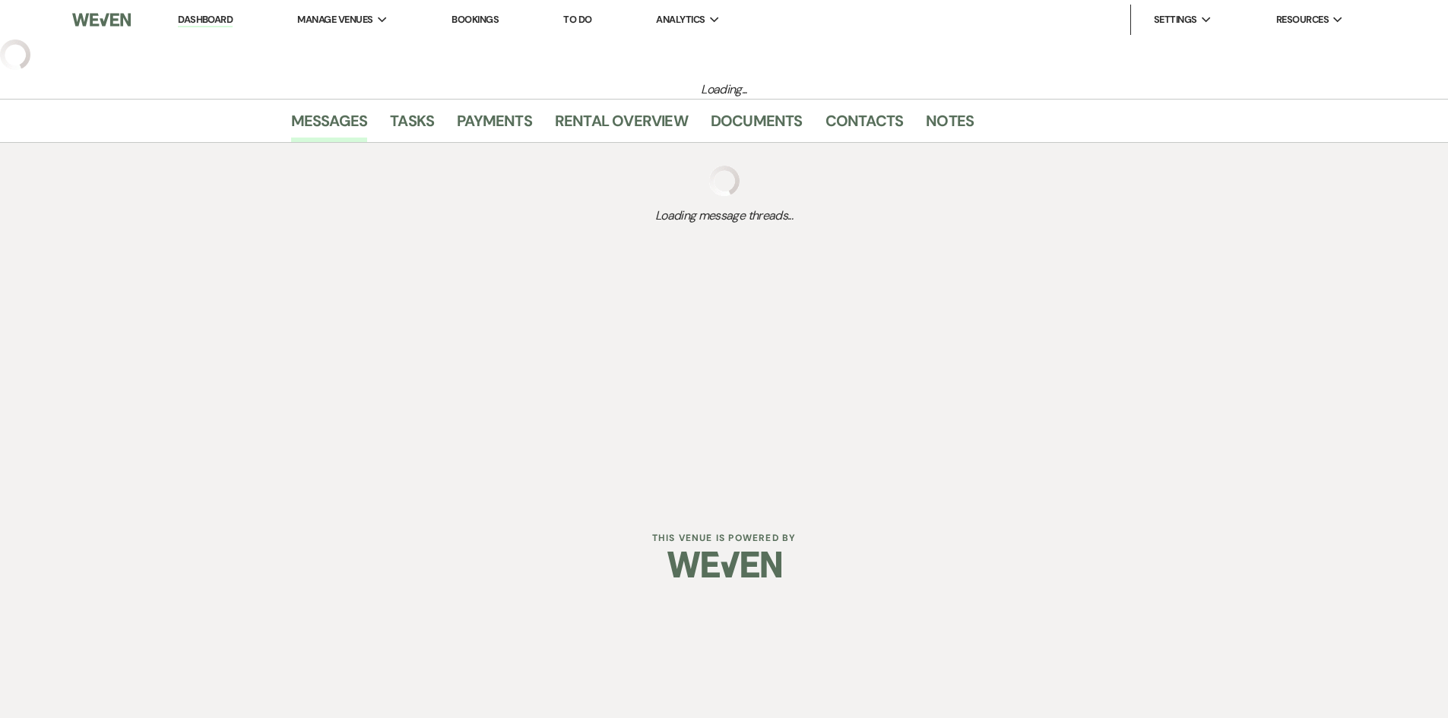
select select "5"
select select "11"
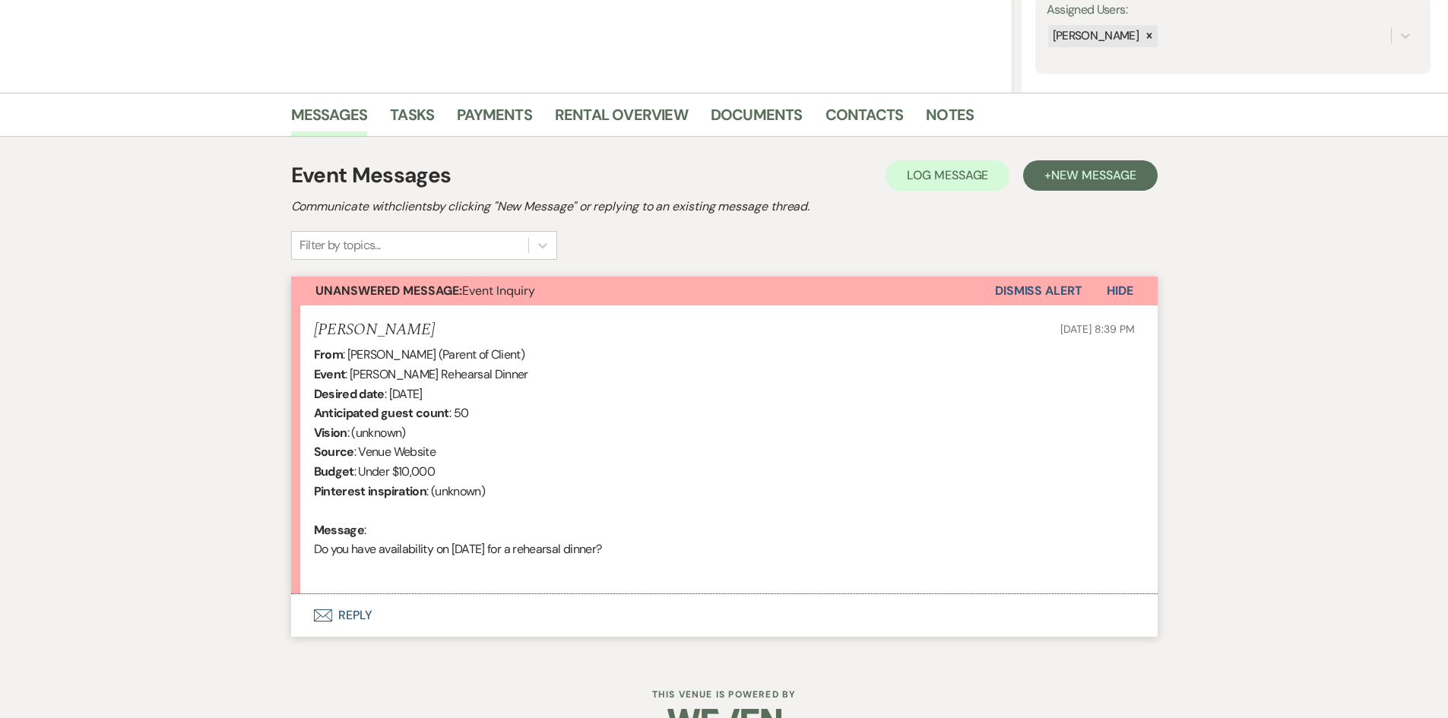
scroll to position [328, 0]
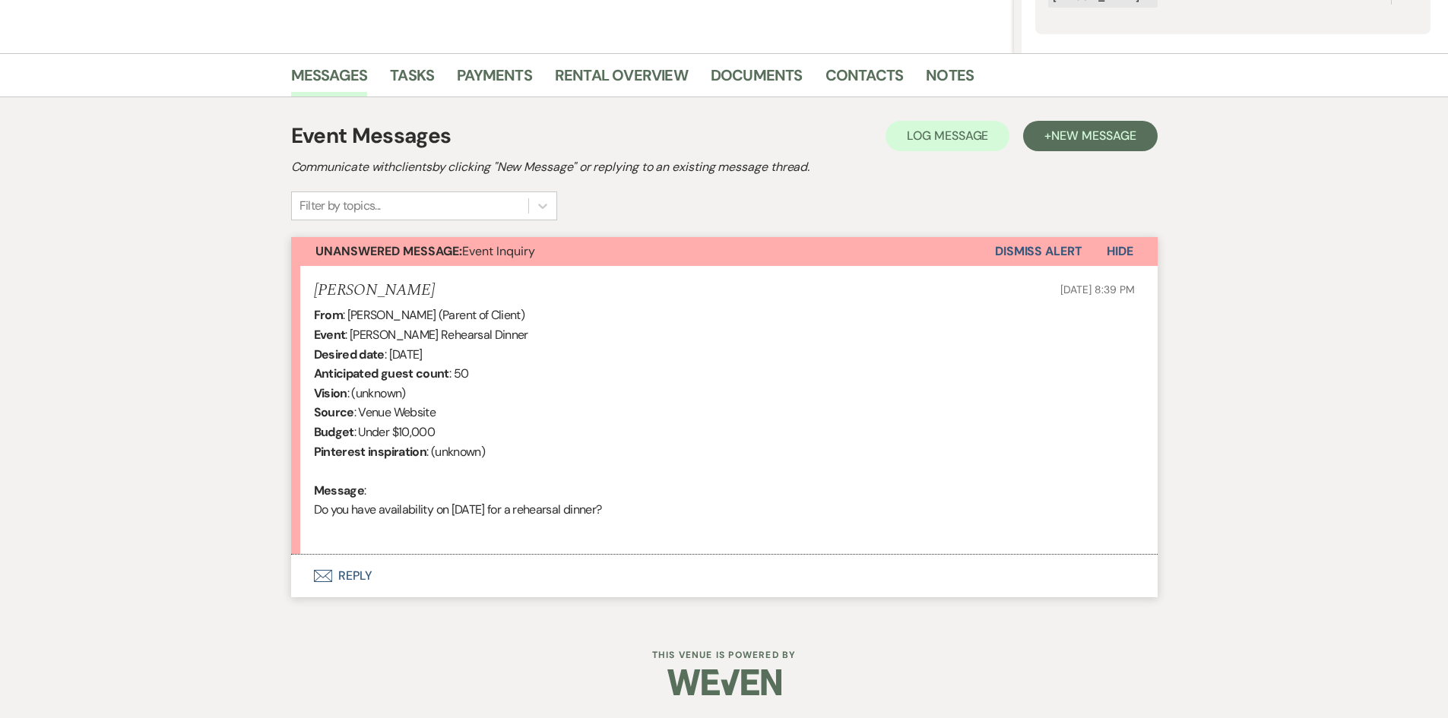
click at [360, 576] on button "Envelope Reply" at bounding box center [724, 576] width 866 height 43
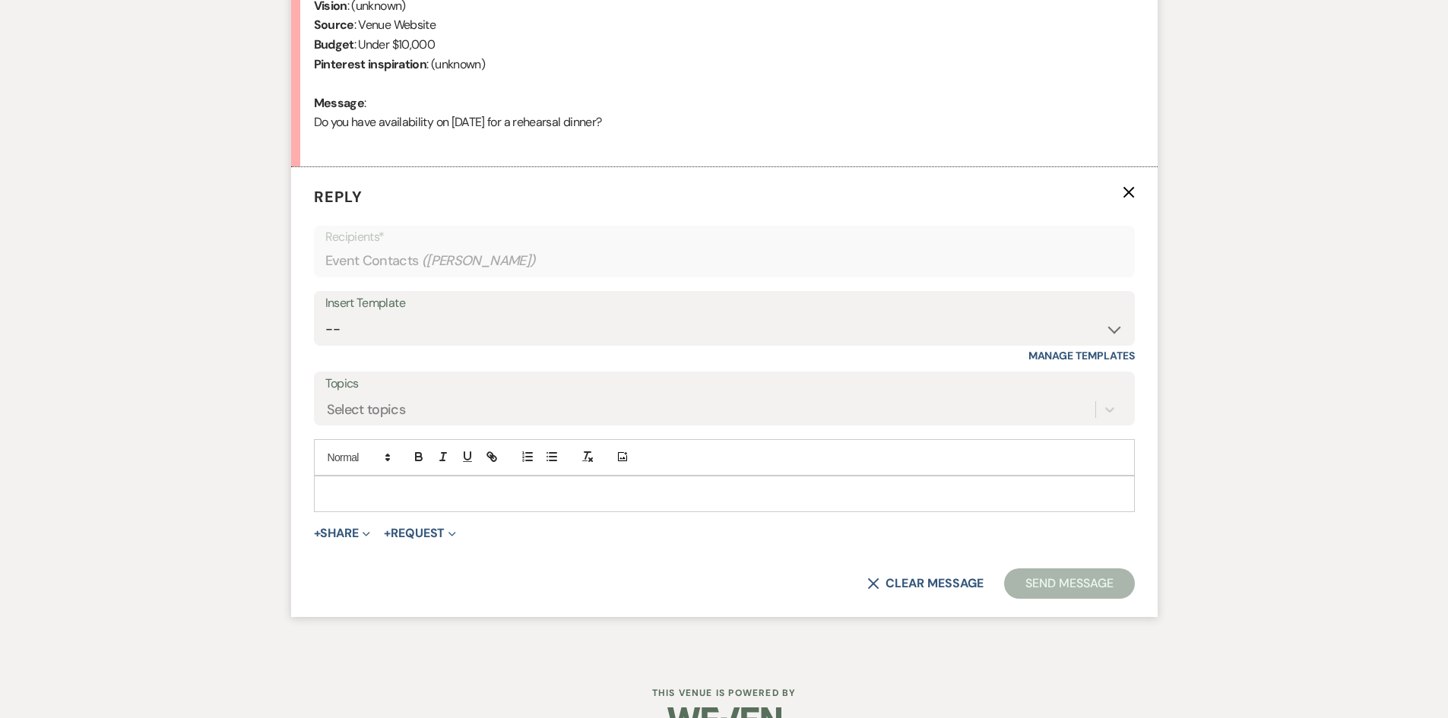
scroll to position [749, 0]
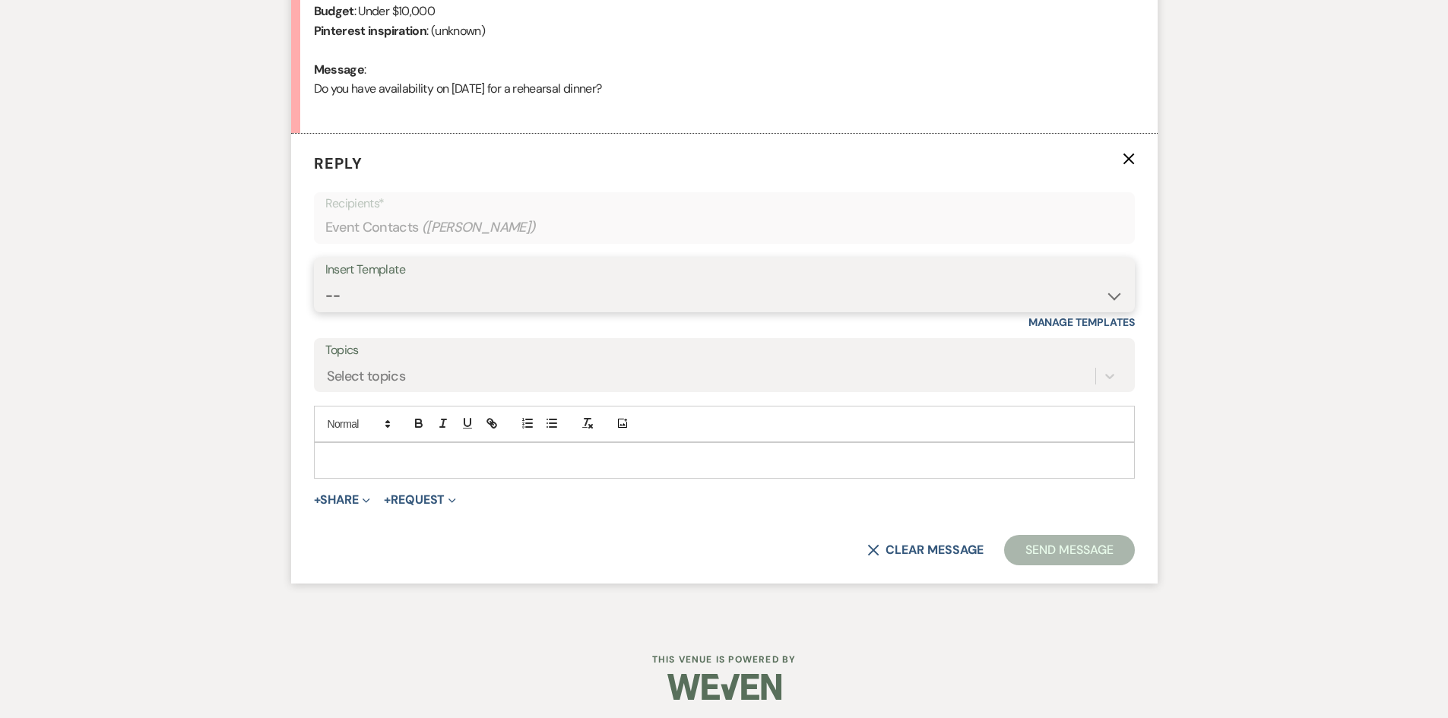
click at [408, 283] on select "-- Tour Request Response Follow Up Hourly rental initial reply Initial Wedding …" at bounding box center [724, 296] width 798 height 30
select select "3222"
click at [325, 281] on select "-- Tour Request Response Follow Up Hourly rental initial reply Initial Wedding …" at bounding box center [724, 296] width 798 height 30
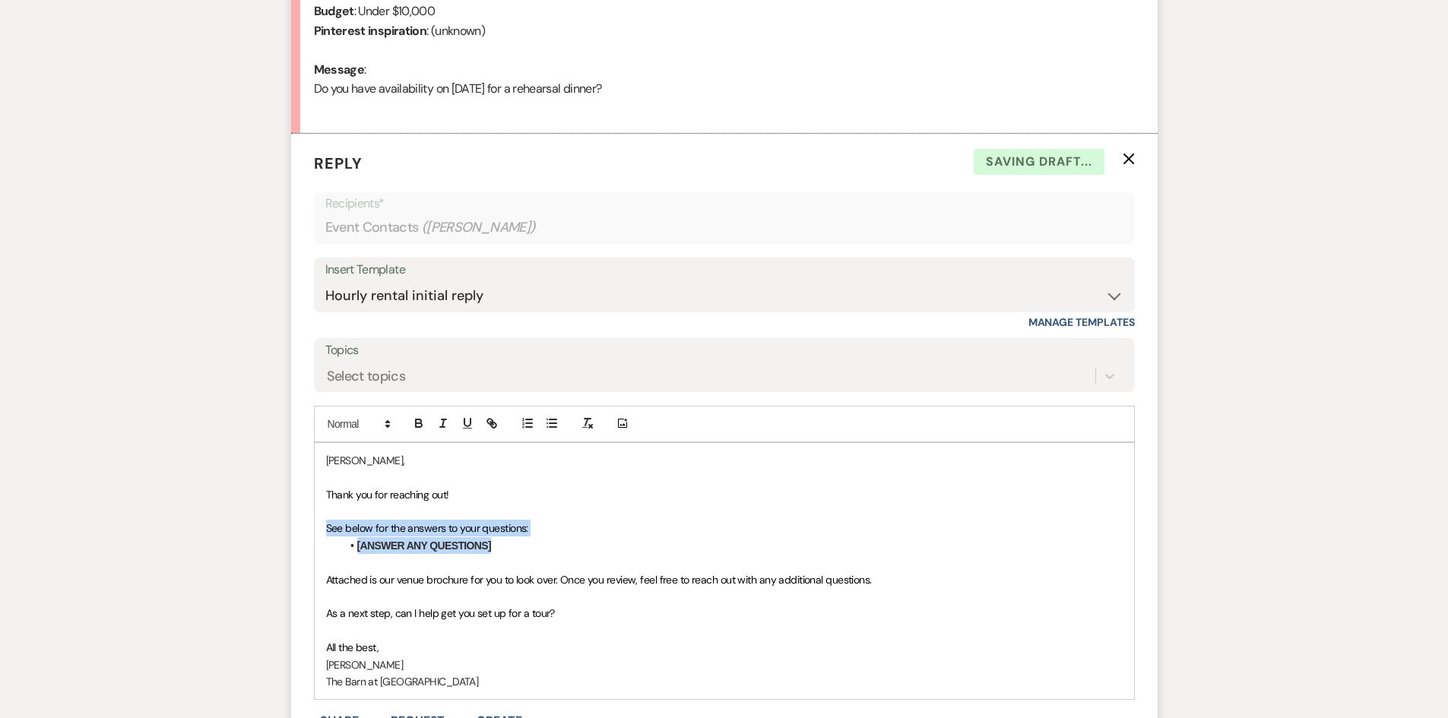
drag, startPoint x: 518, startPoint y: 552, endPoint x: 285, endPoint y: 522, distance: 235.3
click at [285, 522] on div "Messages Tasks Payments Rental Overview Documents Contacts Notes Event Messages…" at bounding box center [724, 251] width 1448 height 1238
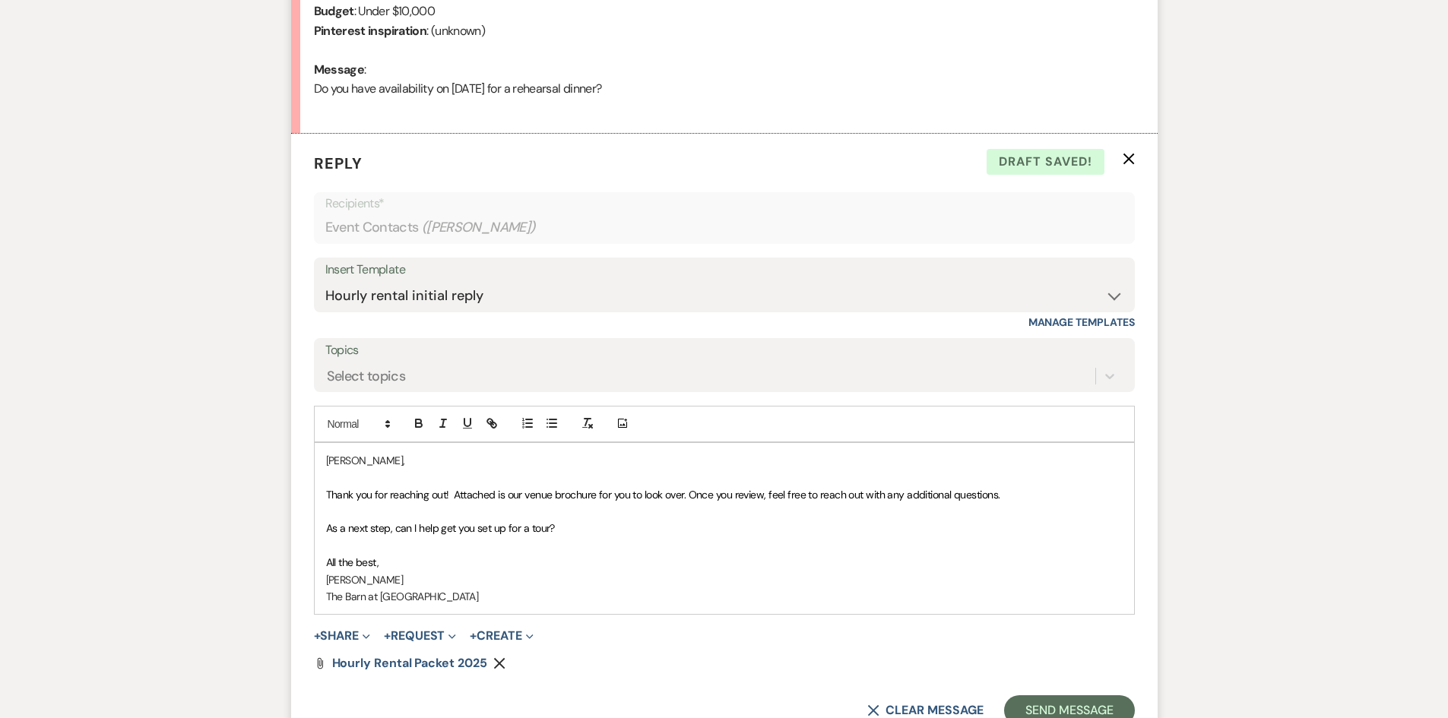
drag, startPoint x: 611, startPoint y: 499, endPoint x: 671, endPoint y: 510, distance: 61.0
click at [615, 499] on span "Thank you for reaching out! Attached is our venue brochure for you to look over…" at bounding box center [663, 495] width 674 height 14
click at [552, 492] on span "Thank you for reaching out! Attached is our venue brochure for you to look over…" at bounding box center [663, 495] width 674 height 14
click at [455, 494] on span "Thank you for reaching out! Attached is our hourly rental brochure for you to l…" at bounding box center [677, 495] width 702 height 14
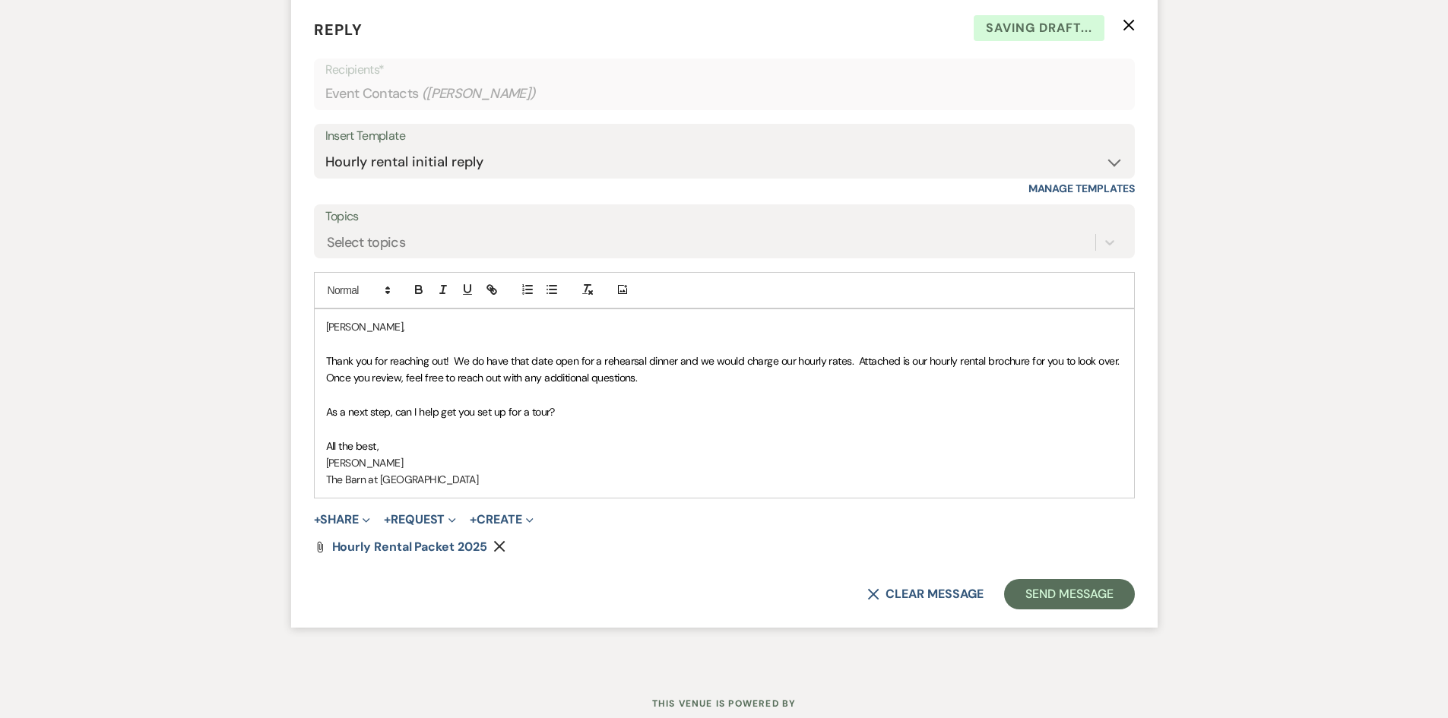
scroll to position [932, 0]
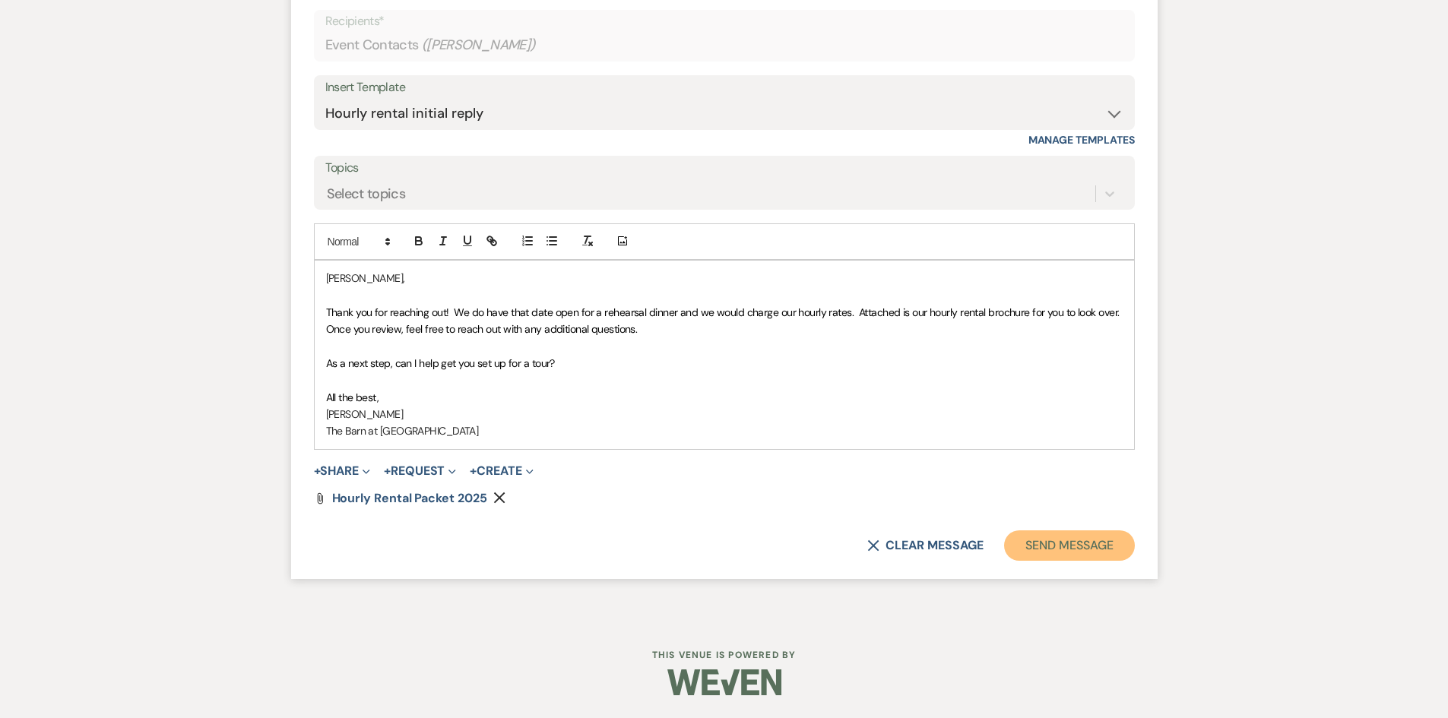
click at [1081, 552] on button "Send Message" at bounding box center [1069, 545] width 130 height 30
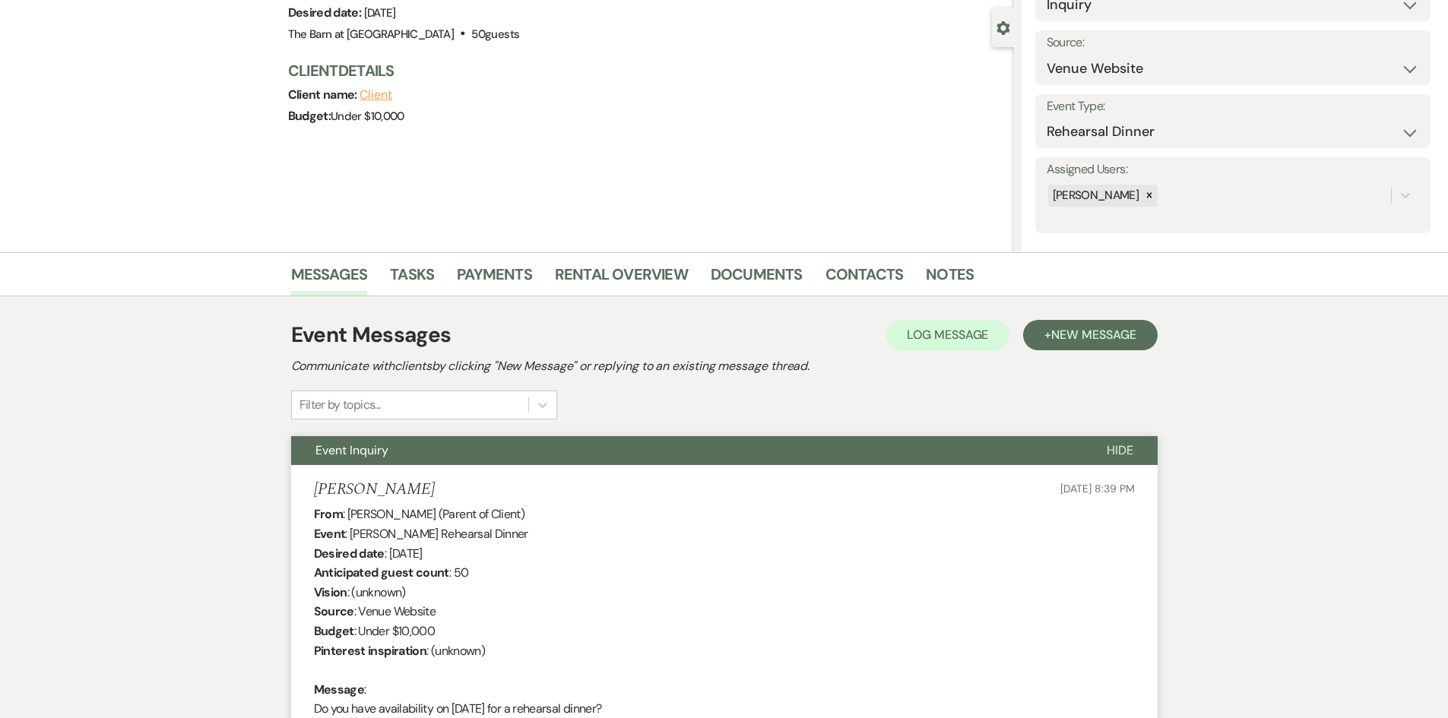
scroll to position [0, 0]
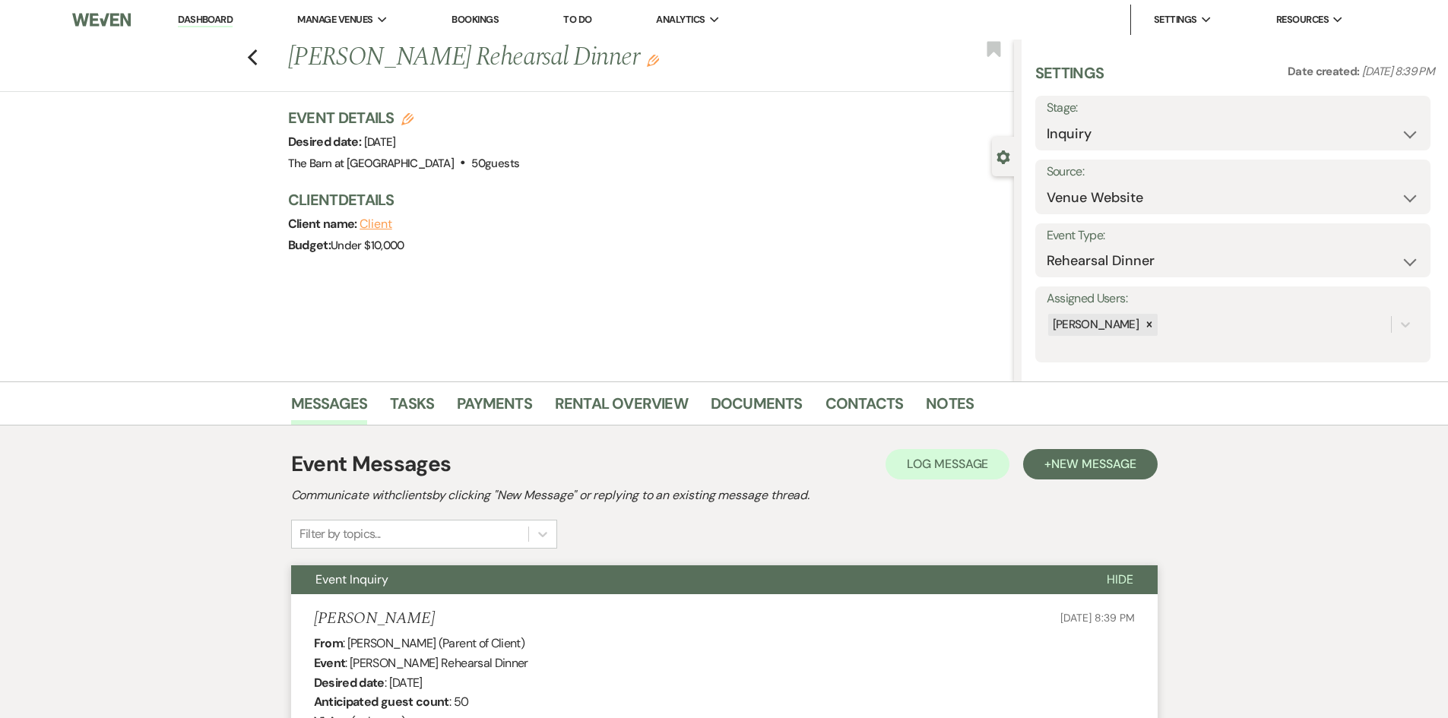
click at [210, 22] on link "Dashboard" at bounding box center [205, 20] width 55 height 14
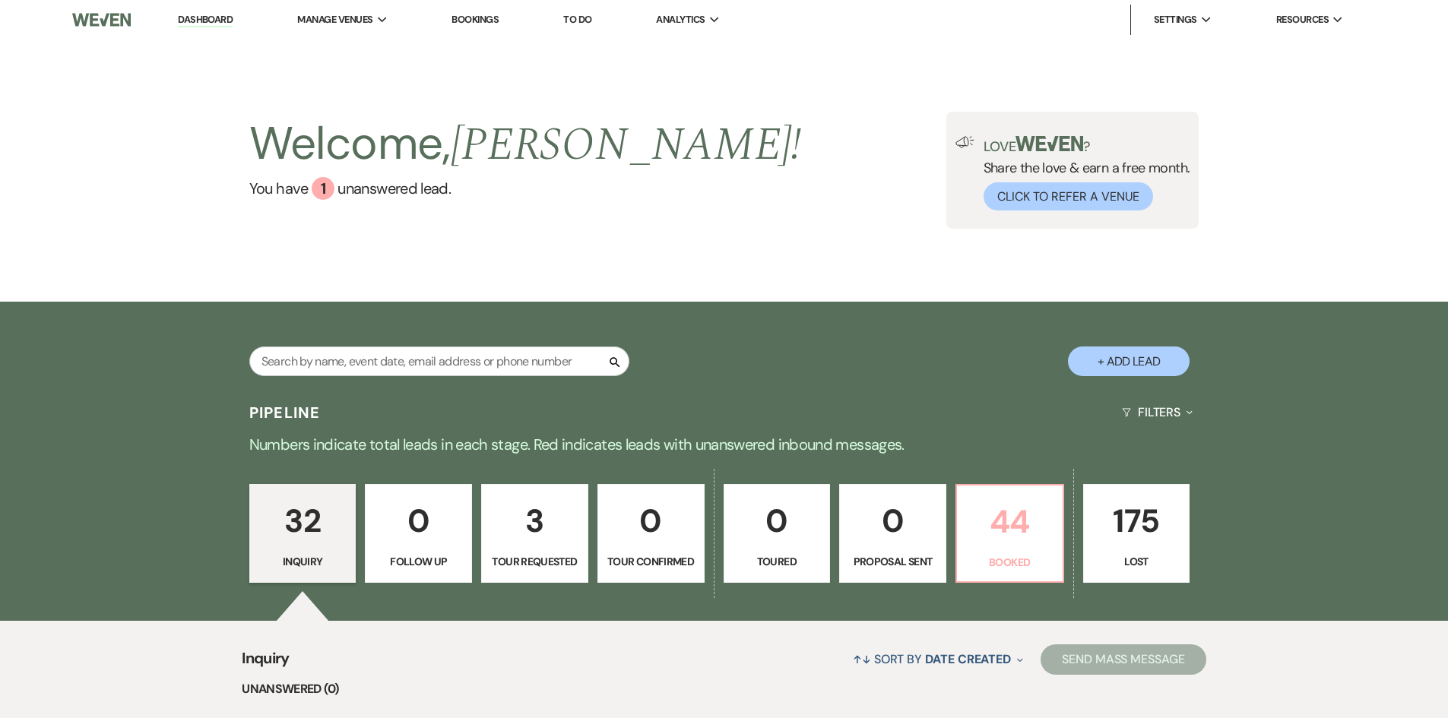
click at [968, 524] on p "44" at bounding box center [1009, 521] width 87 height 51
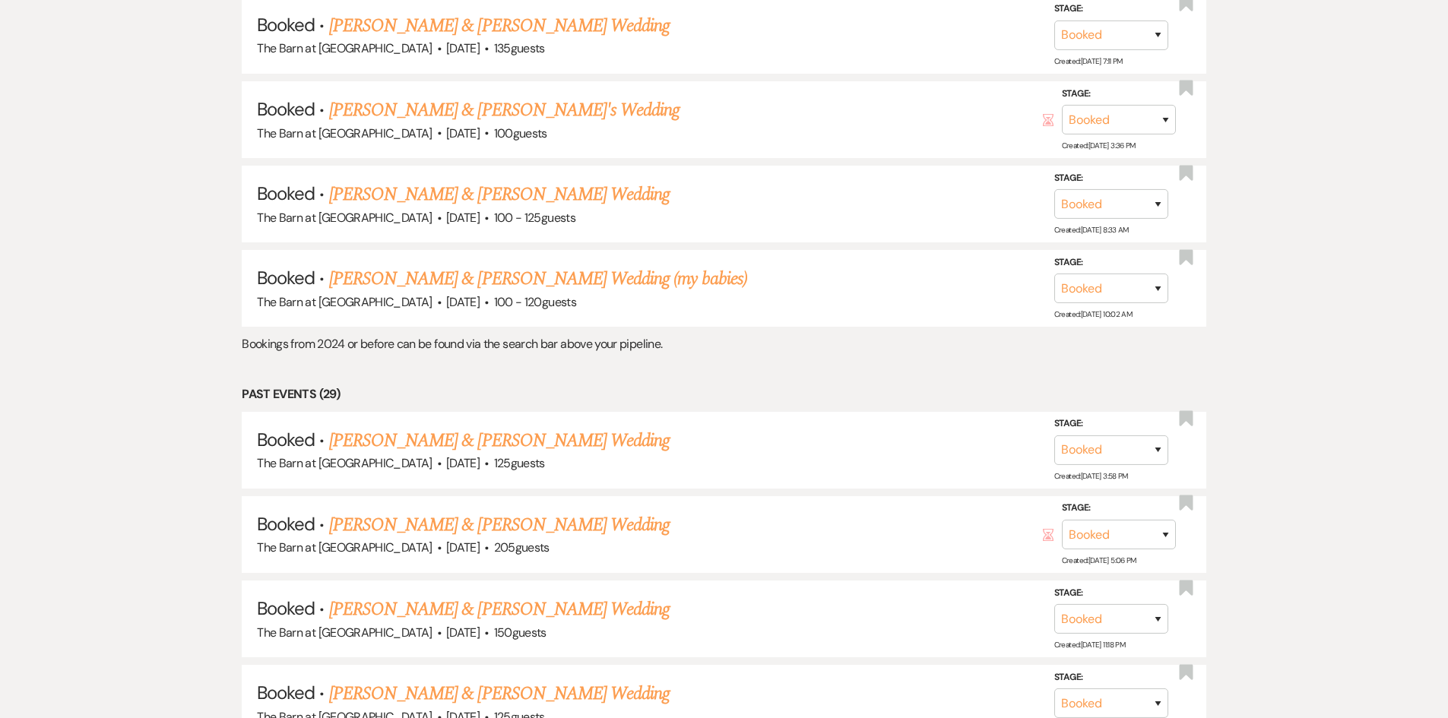
scroll to position [1502, 0]
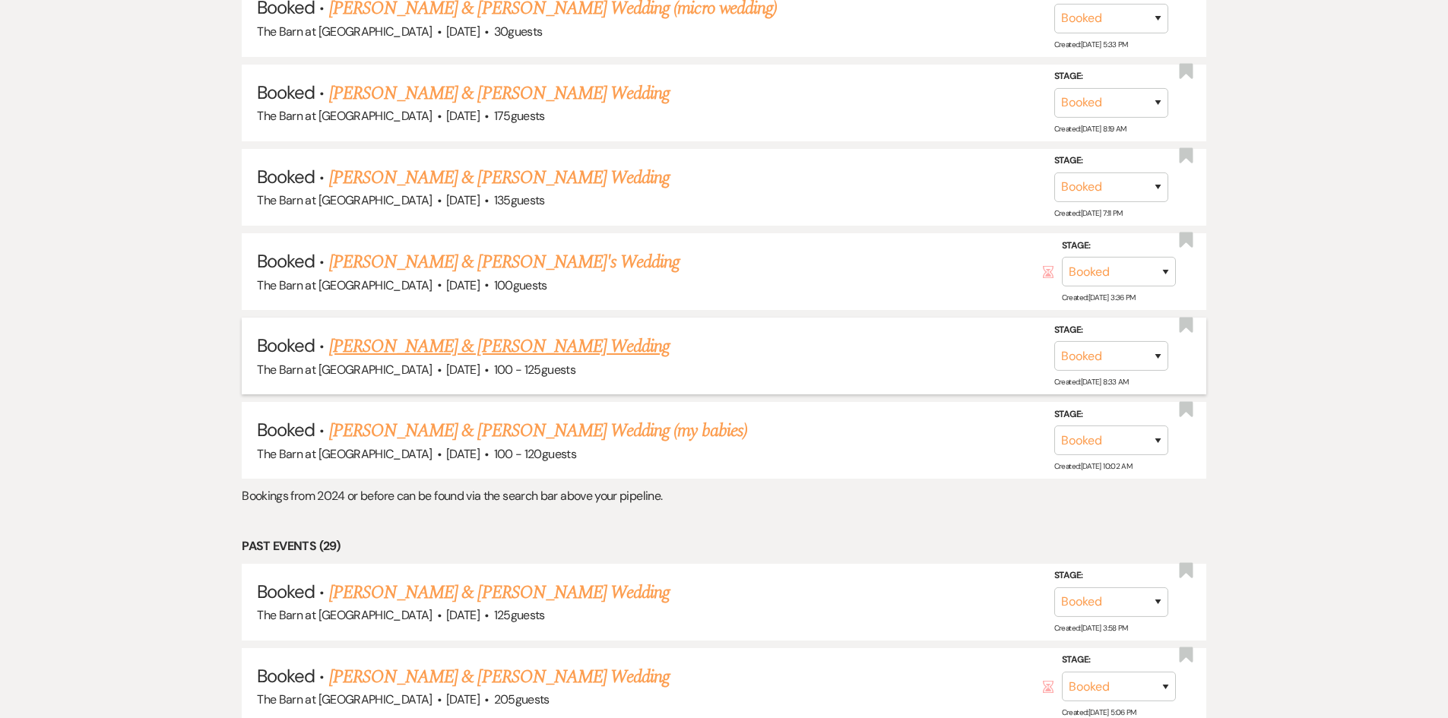
click at [530, 341] on link "[PERSON_NAME] & [PERSON_NAME] Wedding" at bounding box center [499, 346] width 340 height 27
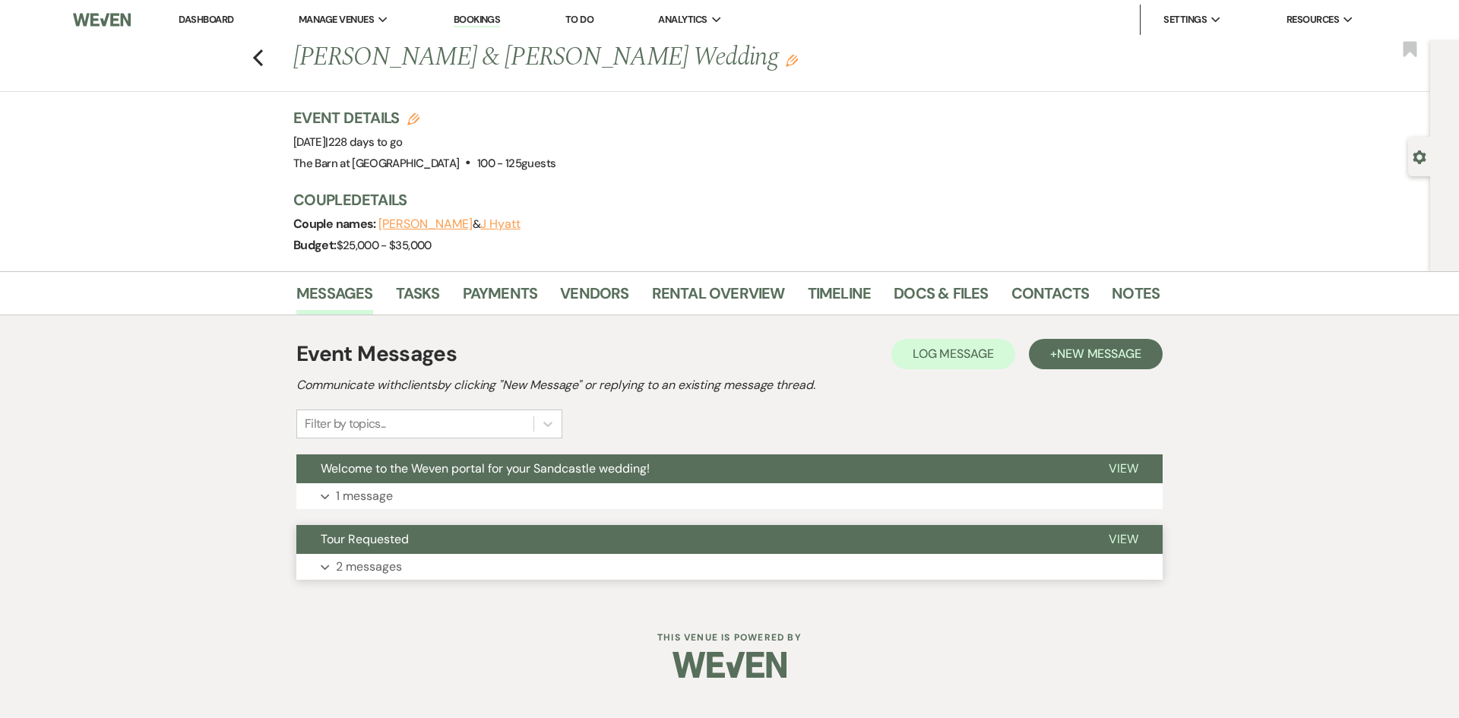
click at [364, 562] on p "2 messages" at bounding box center [369, 567] width 66 height 20
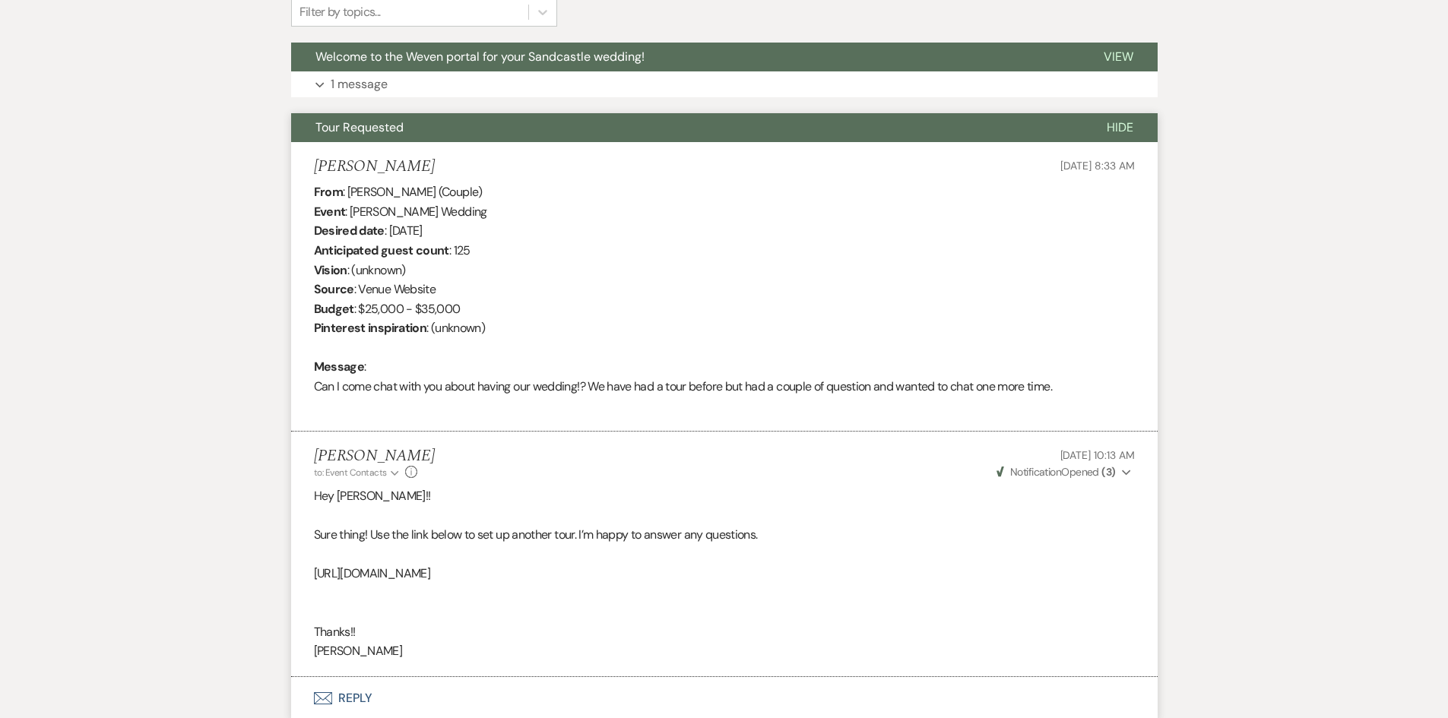
scroll to position [153, 0]
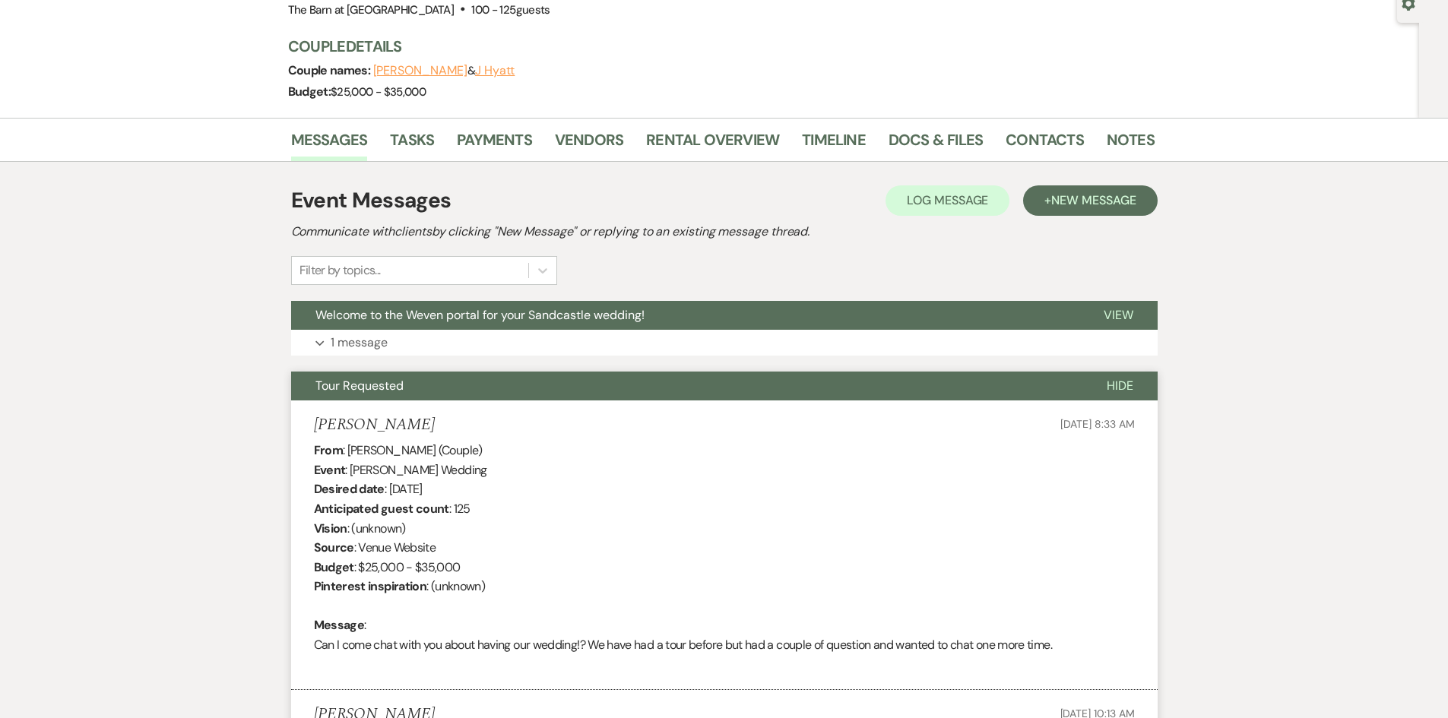
click at [347, 385] on span "Tour Requested" at bounding box center [359, 386] width 88 height 16
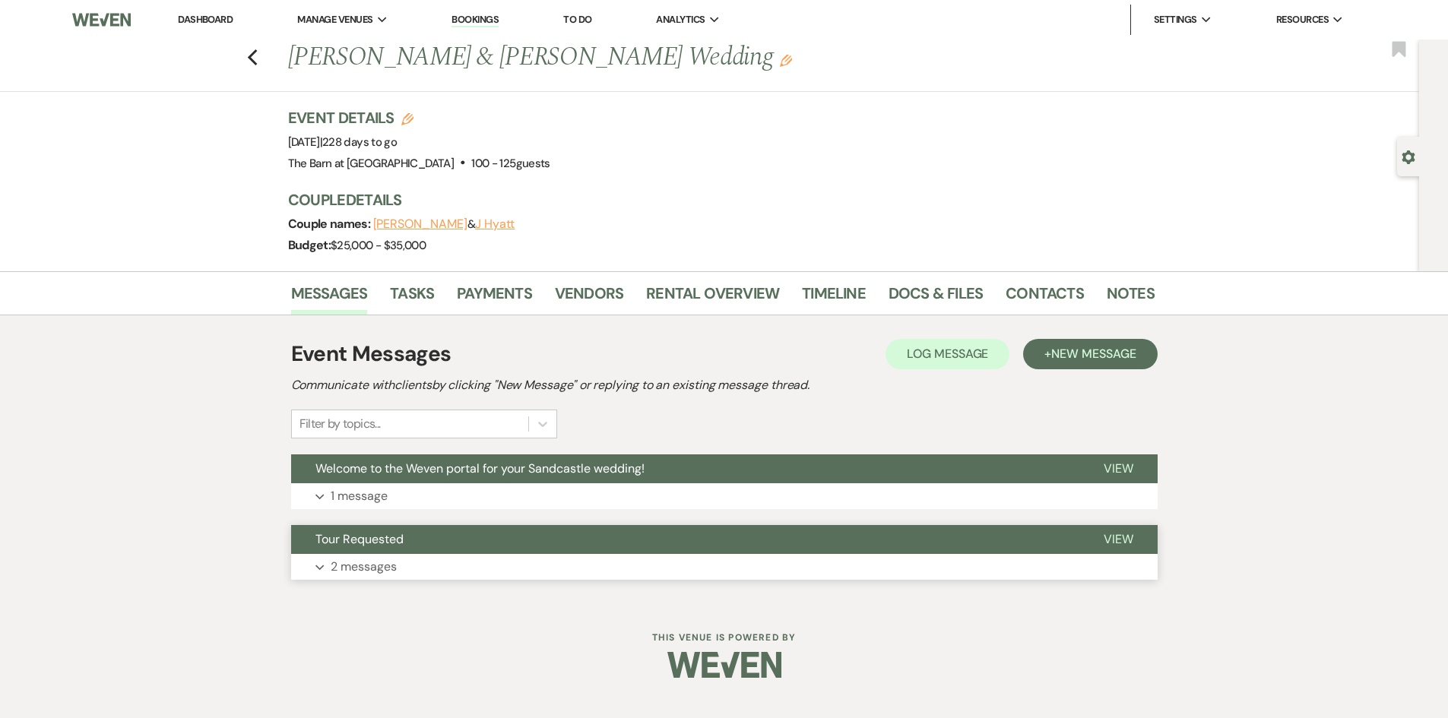
scroll to position [0, 0]
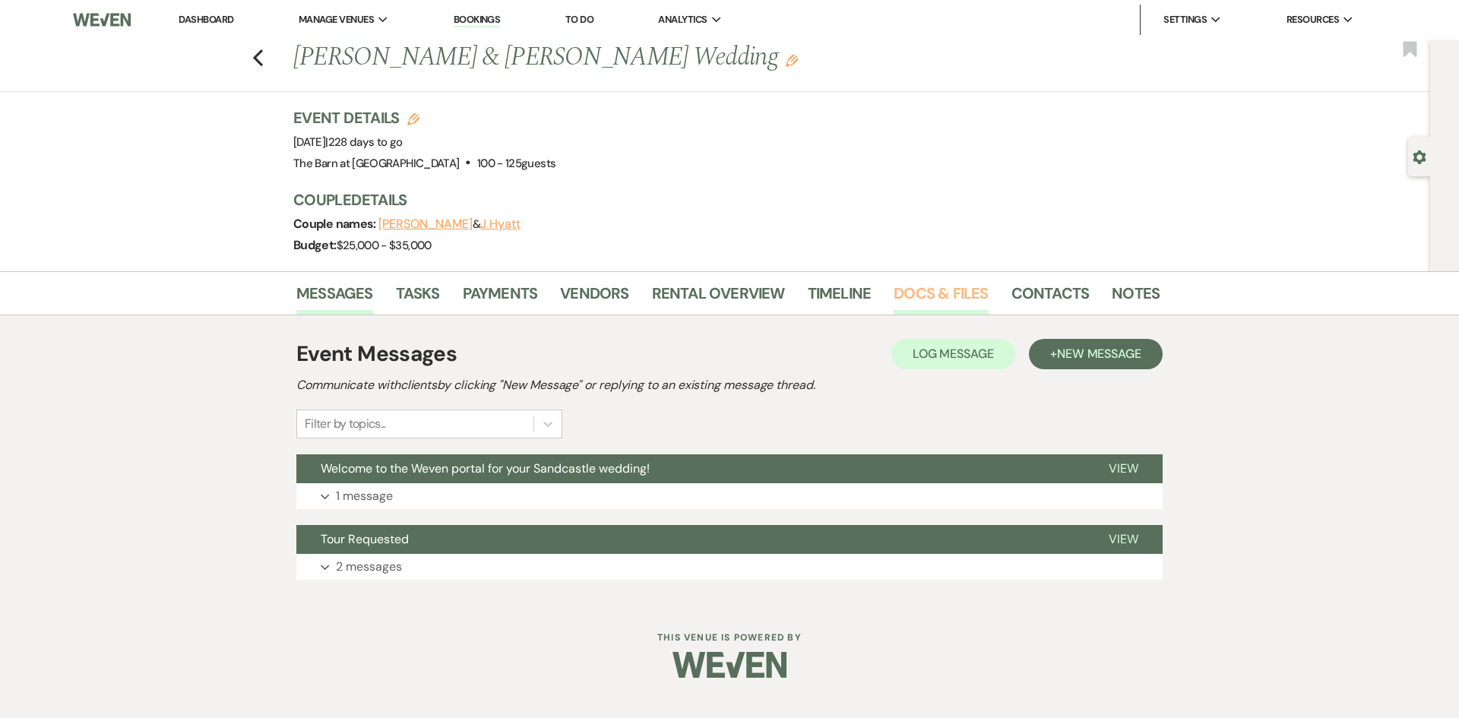
click at [957, 295] on link "Docs & Files" at bounding box center [941, 297] width 94 height 33
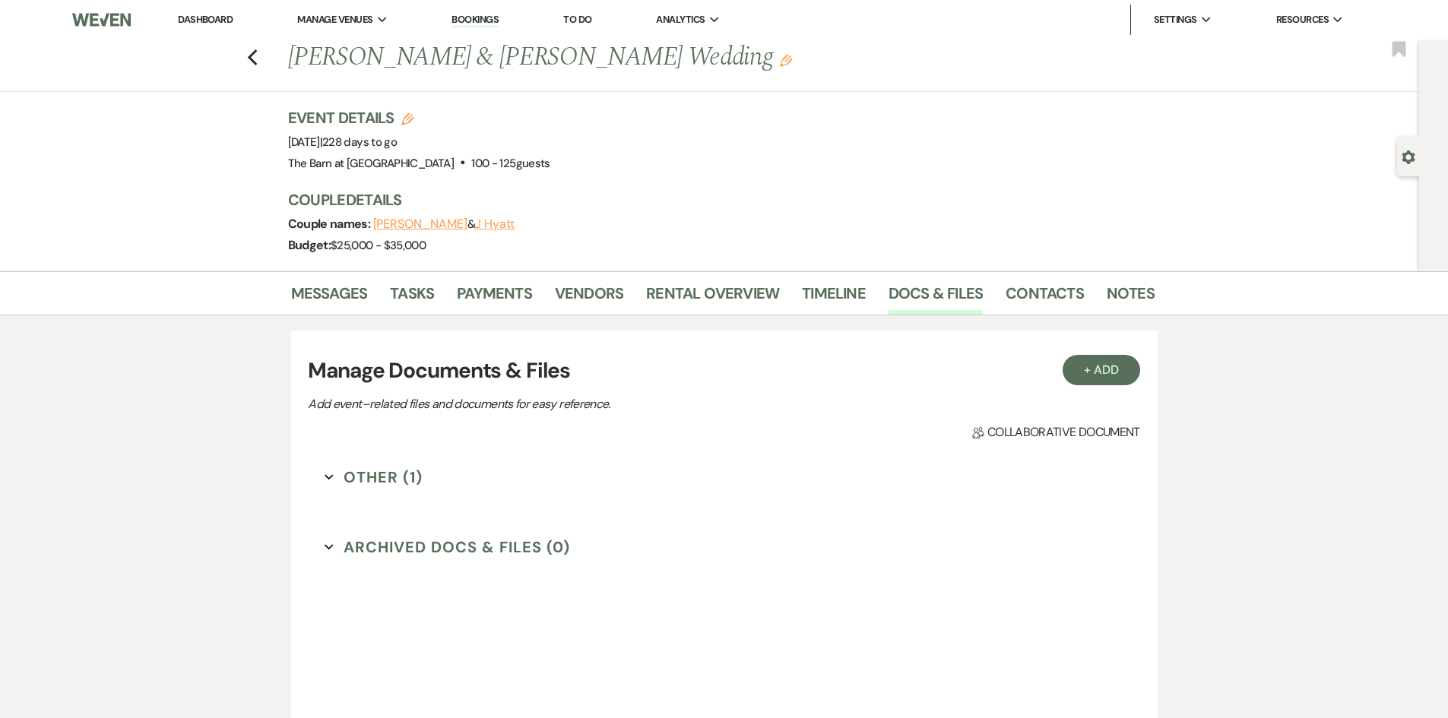
click at [397, 476] on button "Other (1) Expand" at bounding box center [373, 477] width 98 height 23
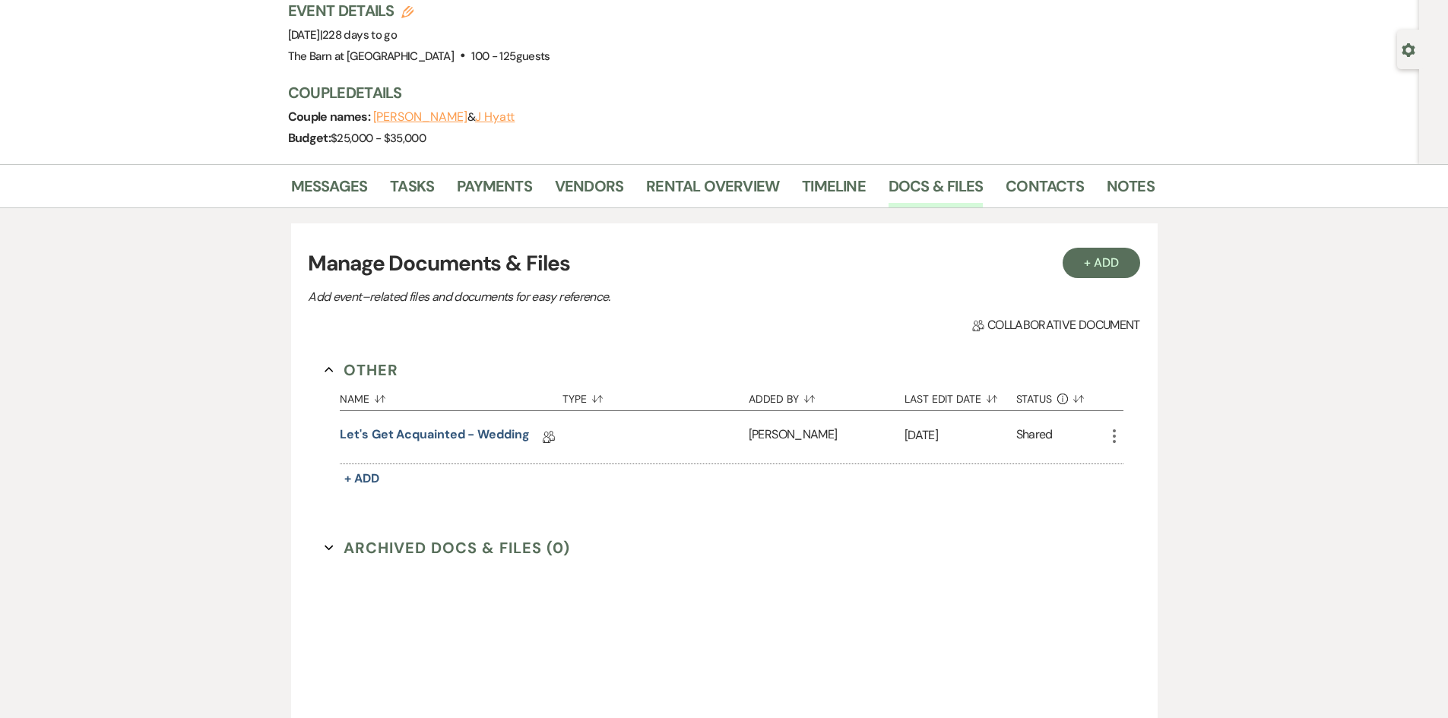
scroll to position [152, 0]
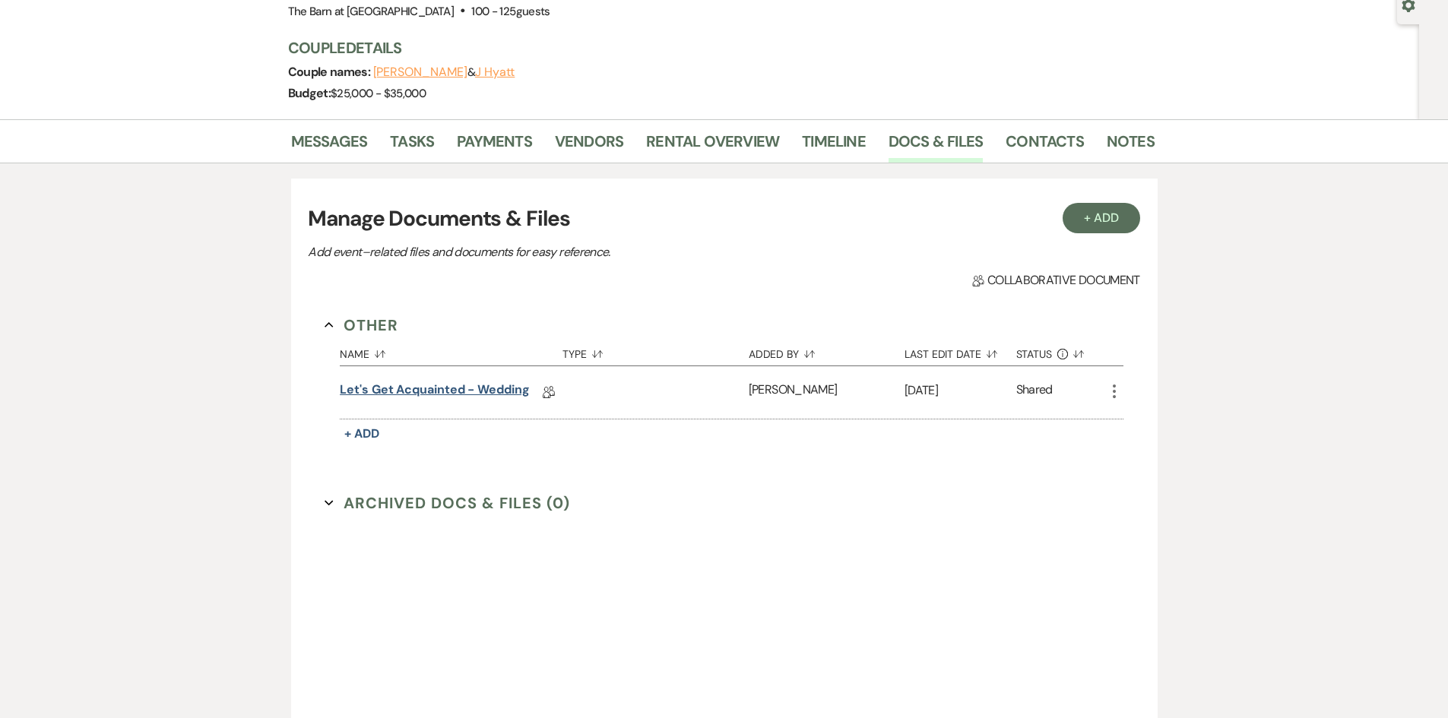
click at [409, 397] on link "Let's Get Acquainted - Wedding" at bounding box center [435, 393] width 190 height 24
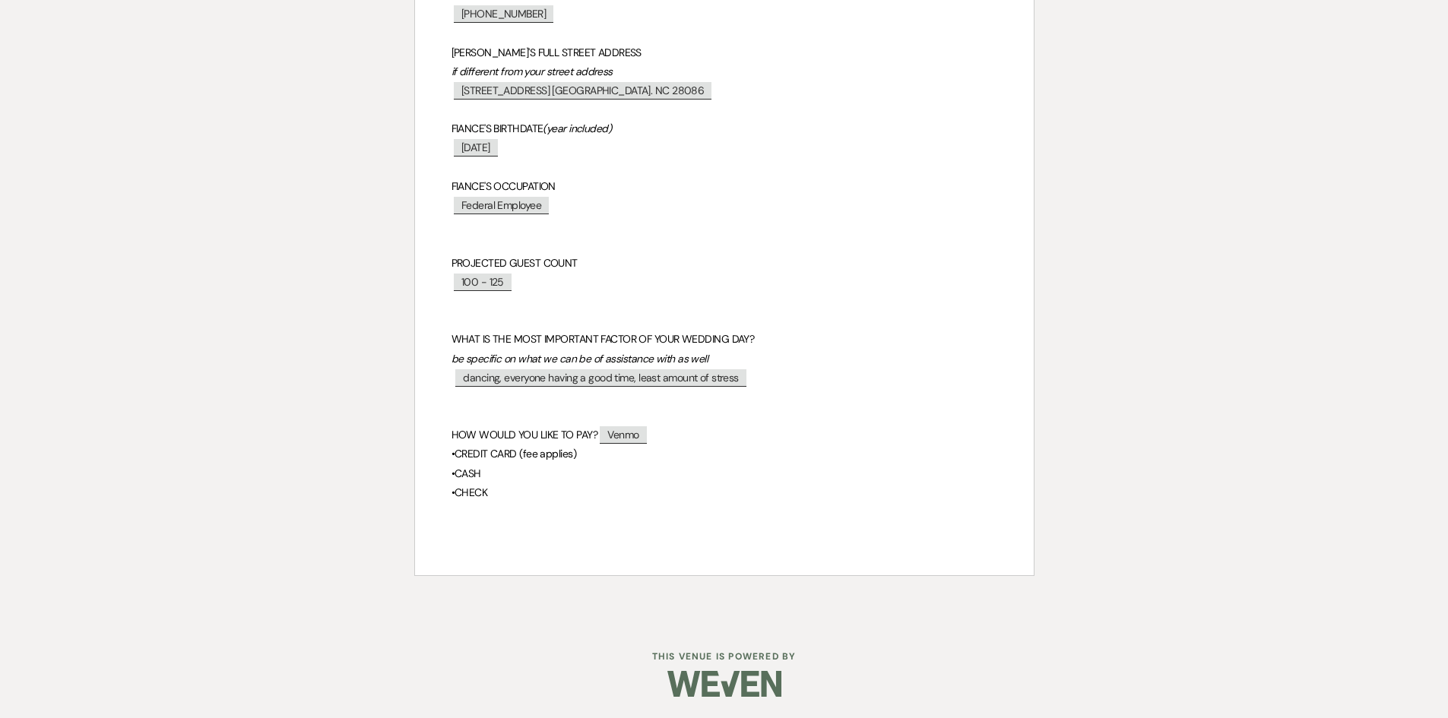
scroll to position [1158, 0]
